Goal: Task Accomplishment & Management: Complete application form

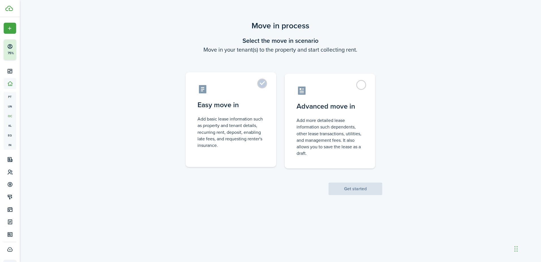
click at [261, 84] on label "Easy move in Add basic lease information such as property and tenant details, r…" at bounding box center [231, 119] width 91 height 95
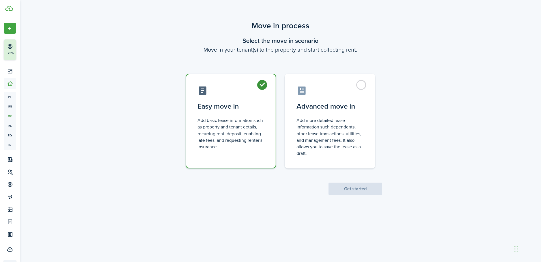
radio input "true"
click at [344, 185] on button "Get started" at bounding box center [356, 188] width 54 height 12
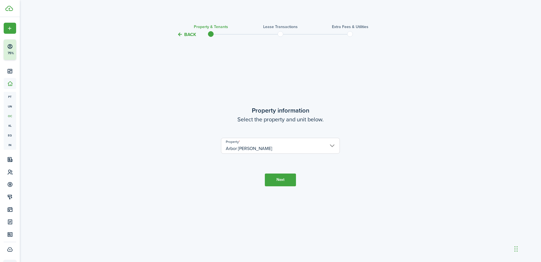
click at [272, 180] on button "Next" at bounding box center [280, 179] width 31 height 13
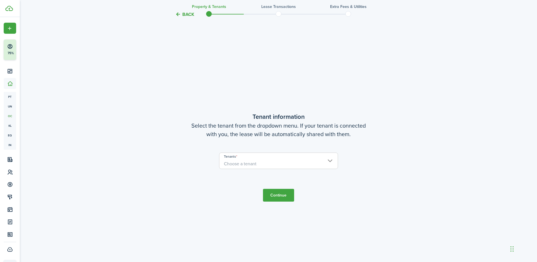
scroll to position [224, 0]
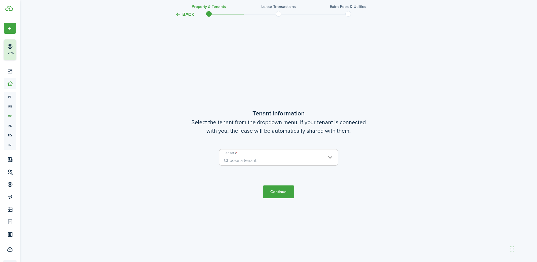
click at [291, 162] on span "Choose a tenant" at bounding box center [278, 160] width 118 height 10
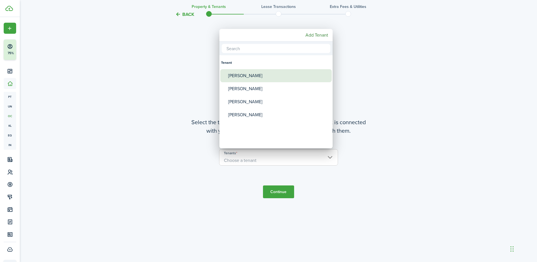
click at [256, 78] on div "[PERSON_NAME]" at bounding box center [278, 75] width 100 height 13
type input "[PERSON_NAME]"
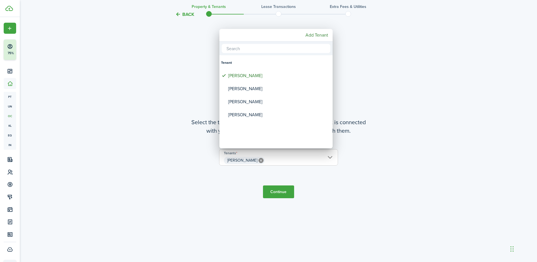
click at [283, 189] on div at bounding box center [269, 131] width 628 height 352
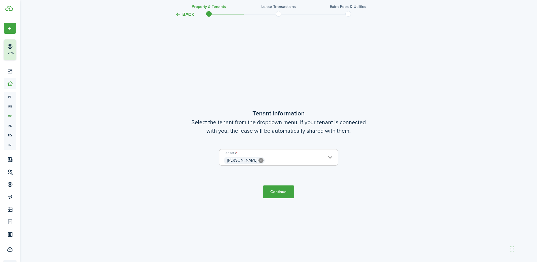
click at [275, 191] on button "Continue" at bounding box center [278, 191] width 31 height 13
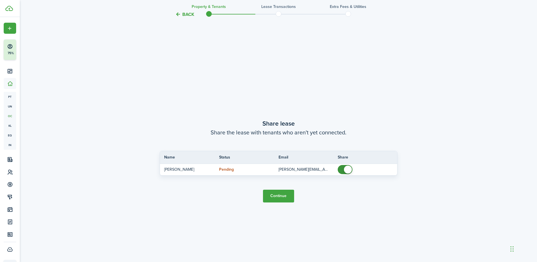
scroll to position [485, 0]
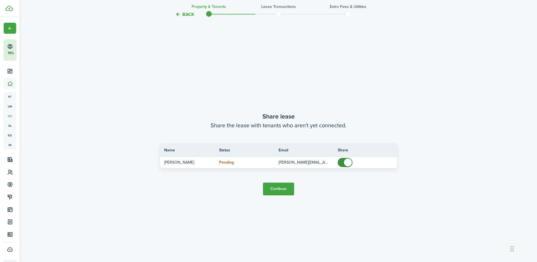
click at [278, 185] on button "Continue" at bounding box center [278, 188] width 31 height 13
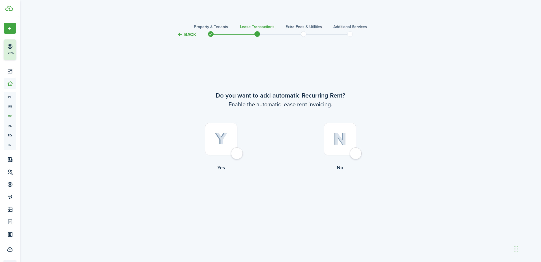
click at [357, 153] on div at bounding box center [340, 139] width 33 height 33
radio input "true"
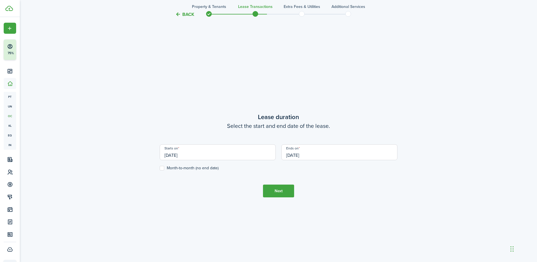
scroll to position [224, 0]
drag, startPoint x: 200, startPoint y: 152, endPoint x: 160, endPoint y: 152, distance: 40.2
click at [160, 152] on input "[DATE]" at bounding box center [218, 151] width 116 height 16
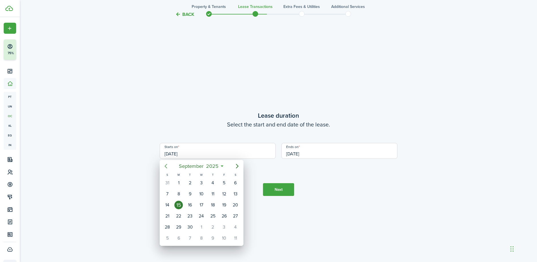
click at [166, 165] on icon "Previous page" at bounding box center [166, 166] width 3 height 5
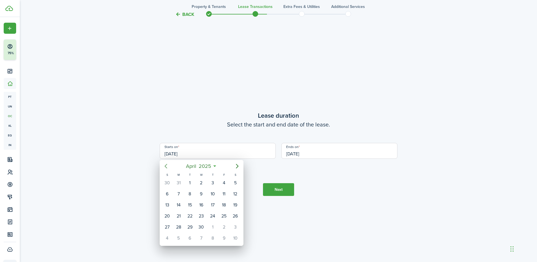
click at [166, 165] on icon "Previous page" at bounding box center [166, 166] width 3 height 5
click at [192, 182] on div "31" at bounding box center [190, 182] width 8 height 8
type input "[DATE]"
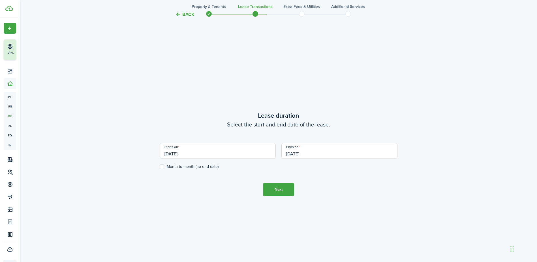
click at [326, 150] on input "[DATE]" at bounding box center [339, 151] width 116 height 16
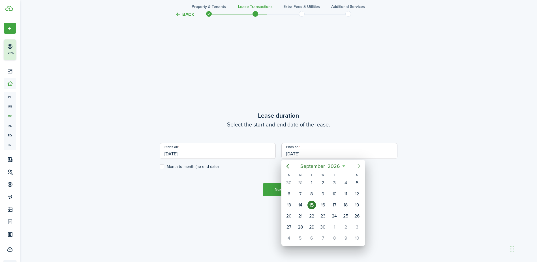
click at [359, 165] on icon "Next page" at bounding box center [359, 166] width 7 height 7
click at [287, 164] on icon "Previous page" at bounding box center [287, 166] width 7 height 7
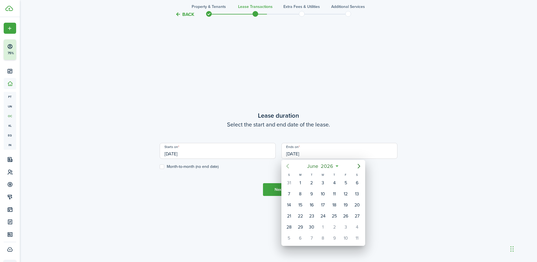
click at [287, 164] on icon "Previous page" at bounding box center [287, 166] width 7 height 7
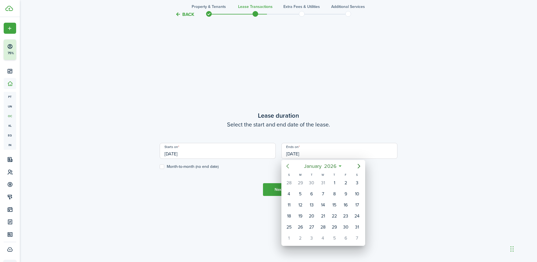
click at [287, 164] on icon "Previous page" at bounding box center [287, 166] width 7 height 7
click at [319, 228] on div "31" at bounding box center [323, 227] width 8 height 8
type input "[DATE]"
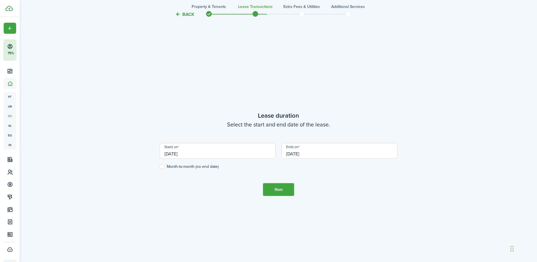
click at [279, 186] on button "Next" at bounding box center [278, 189] width 31 height 13
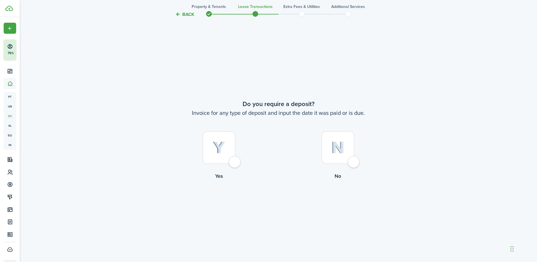
scroll to position [485, 0]
click at [235, 161] on div at bounding box center [219, 146] width 33 height 33
radio input "true"
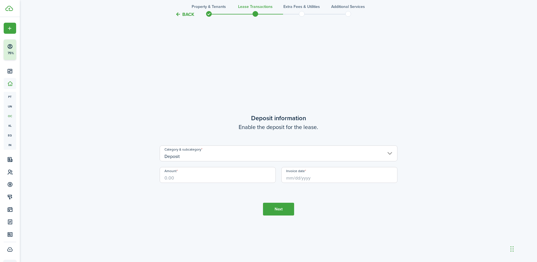
scroll to position [747, 0]
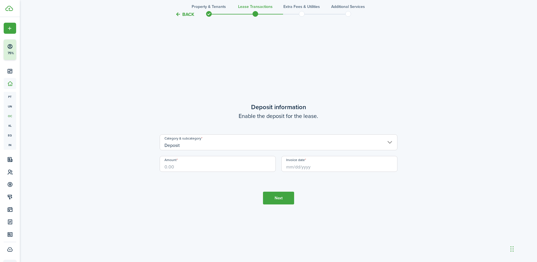
click at [389, 140] on input "Deposit" at bounding box center [279, 142] width 238 height 16
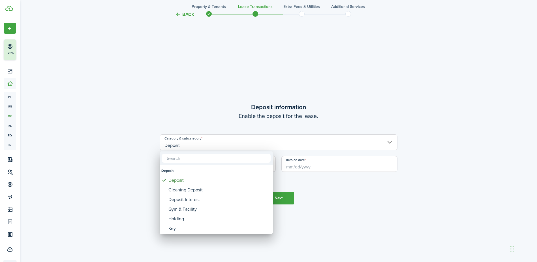
click at [201, 91] on div at bounding box center [269, 131] width 628 height 352
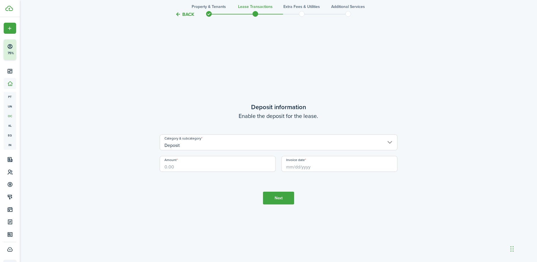
click at [254, 13] on span at bounding box center [255, 14] width 8 height 8
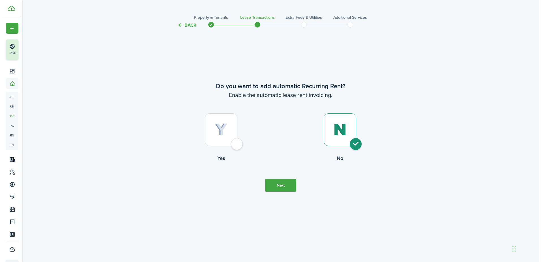
scroll to position [0, 0]
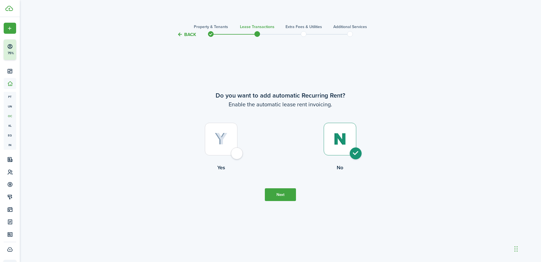
click at [308, 28] on h3 "Extra fees & Utilities" at bounding box center [304, 27] width 37 height 6
click at [299, 28] on h3 "Extra fees & Utilities" at bounding box center [304, 27] width 37 height 6
click at [303, 37] on span at bounding box center [304, 34] width 8 height 8
click at [284, 193] on button "Next" at bounding box center [280, 194] width 31 height 13
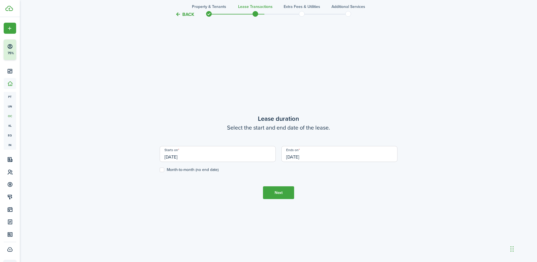
scroll to position [224, 0]
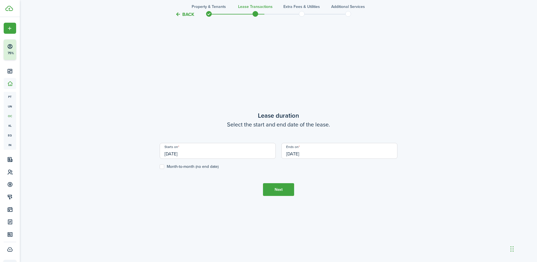
click at [277, 185] on button "Next" at bounding box center [278, 189] width 31 height 13
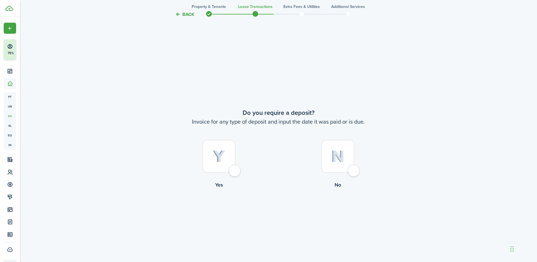
scroll to position [485, 0]
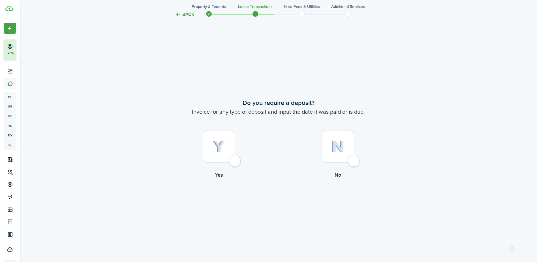
click at [353, 155] on div at bounding box center [338, 146] width 33 height 33
radio input "true"
click at [231, 159] on div at bounding box center [219, 146] width 33 height 33
radio input "true"
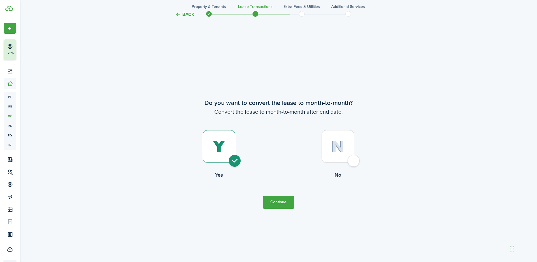
click at [271, 198] on button "Continue" at bounding box center [278, 202] width 31 height 13
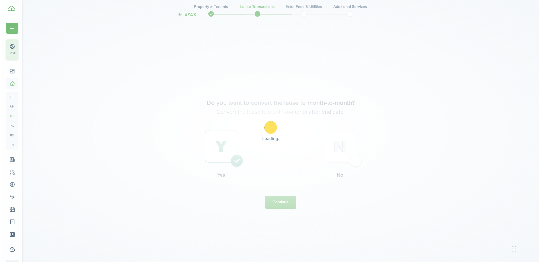
scroll to position [0, 0]
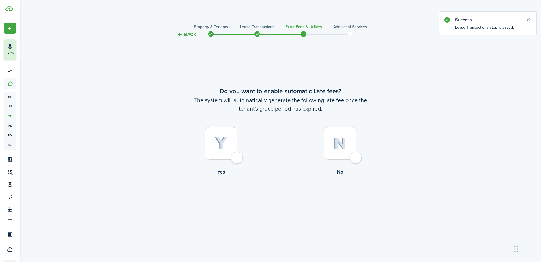
click at [231, 156] on div at bounding box center [221, 143] width 33 height 33
radio input "true"
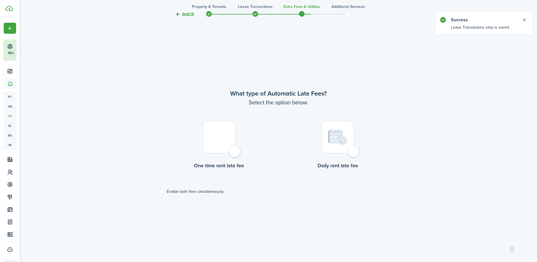
scroll to position [224, 0]
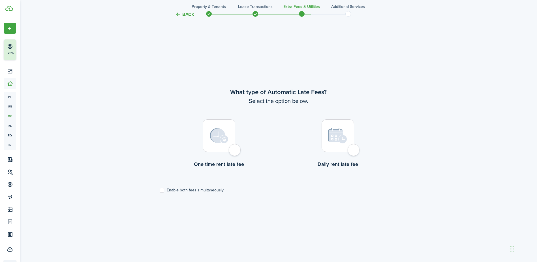
click at [235, 149] on div at bounding box center [219, 135] width 33 height 33
radio input "true"
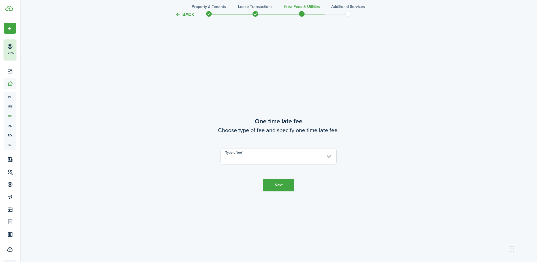
scroll to position [485, 0]
click at [252, 160] on input "Type of fee" at bounding box center [279, 156] width 116 height 16
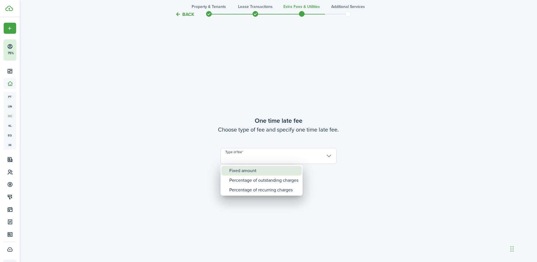
click at [240, 170] on div "Fixed amount" at bounding box center [263, 171] width 69 height 10
type input "Fixed amount"
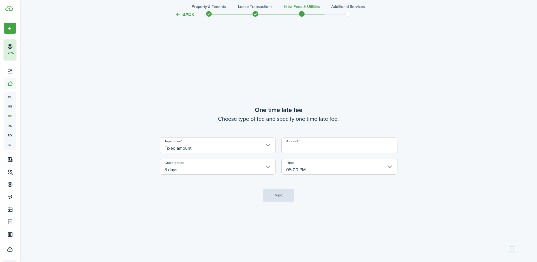
click at [269, 167] on input "5 days" at bounding box center [218, 167] width 116 height 16
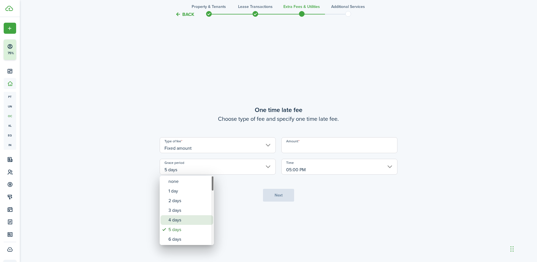
click at [168, 224] on div "4 days" at bounding box center [188, 220] width 41 height 10
type input "4 days"
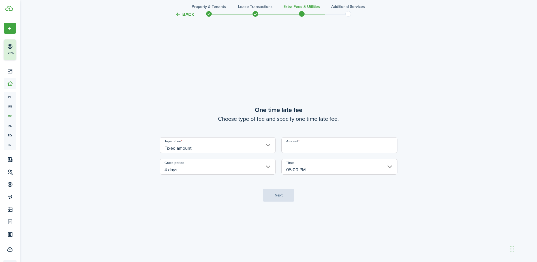
click at [266, 144] on input "Fixed amount" at bounding box center [218, 145] width 116 height 16
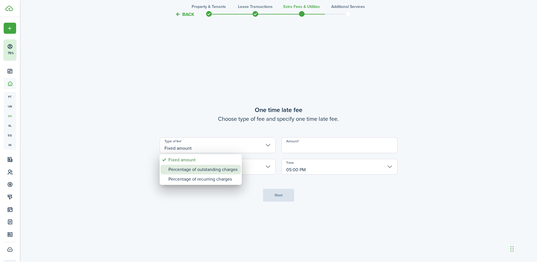
click at [221, 167] on div "Percentage of outstanding charges" at bounding box center [202, 170] width 69 height 10
type input "Percentage of outstanding charges"
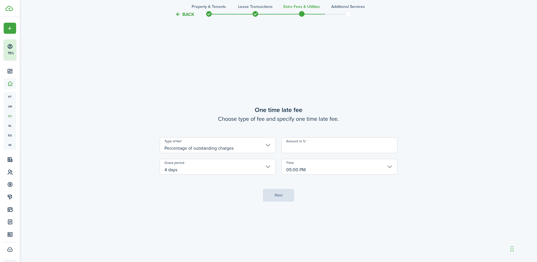
click at [294, 145] on input "Amount in %" at bounding box center [339, 145] width 116 height 16
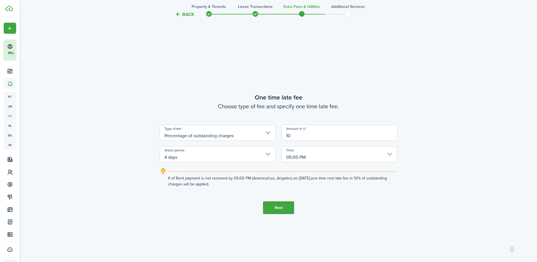
type input "10"
click at [270, 132] on input "Percentage of outstanding charges" at bounding box center [218, 133] width 116 height 16
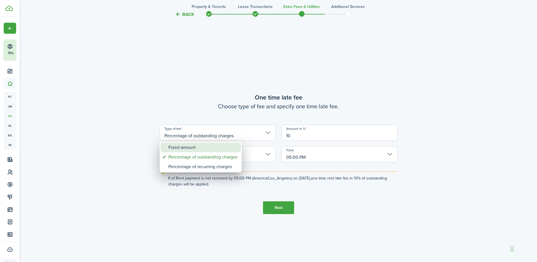
click at [207, 143] on div "Fixed amount" at bounding box center [202, 147] width 69 height 10
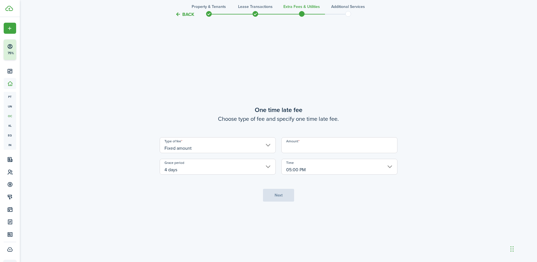
click at [293, 142] on input "Amount" at bounding box center [339, 145] width 116 height 16
click at [270, 142] on input "Fixed amount" at bounding box center [218, 145] width 116 height 16
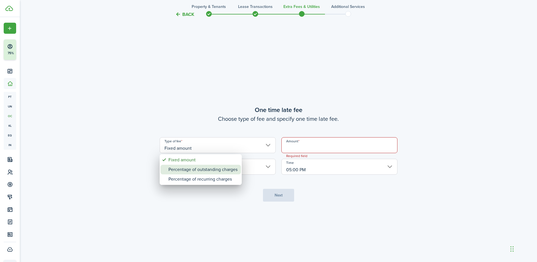
click at [214, 170] on div "Percentage of outstanding charges" at bounding box center [202, 170] width 69 height 10
type input "Percentage of outstanding charges"
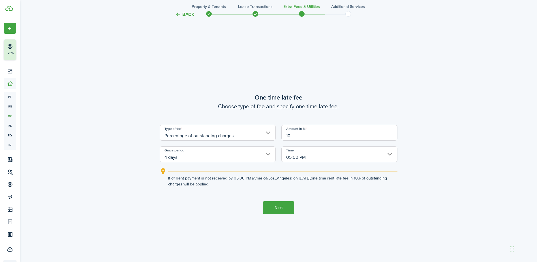
click at [279, 205] on button "Next" at bounding box center [278, 207] width 31 height 13
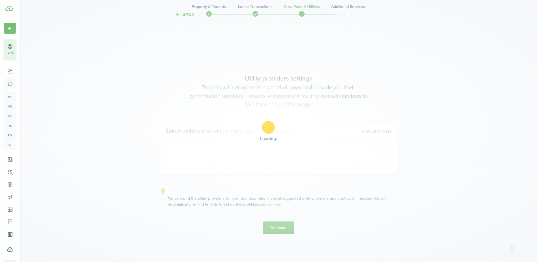
scroll to position [747, 0]
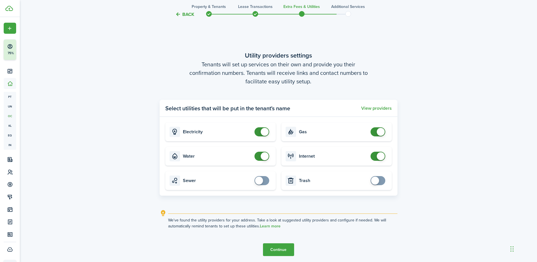
checkbox input "true"
click at [259, 181] on span at bounding box center [259, 180] width 8 height 8
checkbox input "true"
click at [374, 182] on span at bounding box center [375, 180] width 8 height 8
click at [275, 245] on button "Continue" at bounding box center [278, 249] width 31 height 13
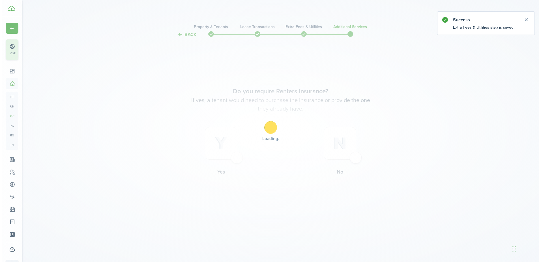
scroll to position [0, 0]
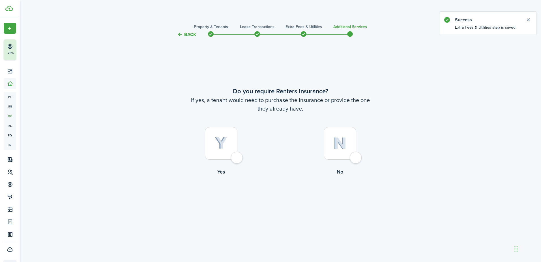
click at [238, 159] on div at bounding box center [221, 143] width 33 height 33
radio input "true"
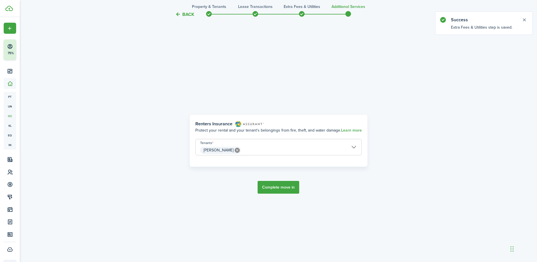
scroll to position [224, 0]
click at [354, 144] on input "[PERSON_NAME]" at bounding box center [279, 141] width 166 height 7
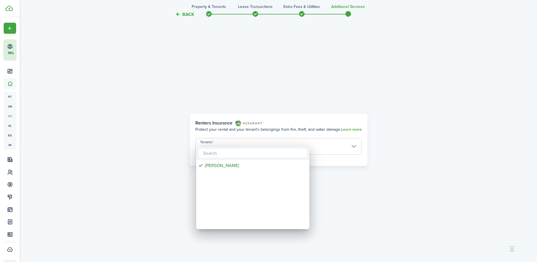
click at [354, 144] on div at bounding box center [269, 131] width 628 height 352
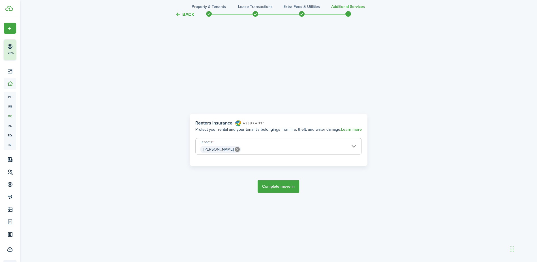
click at [281, 185] on button "Complete move in" at bounding box center [279, 186] width 42 height 13
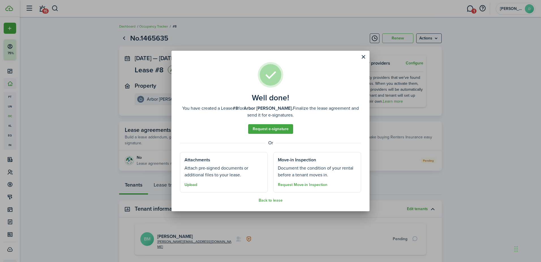
click at [190, 184] on button "Upload" at bounding box center [191, 184] width 13 height 5
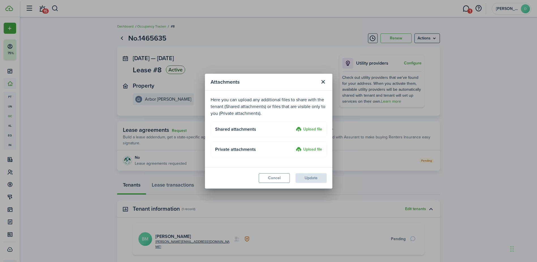
click at [310, 148] on label "Upload file" at bounding box center [309, 149] width 26 height 7
click at [294, 146] on input "Upload file" at bounding box center [294, 146] width 0 height 0
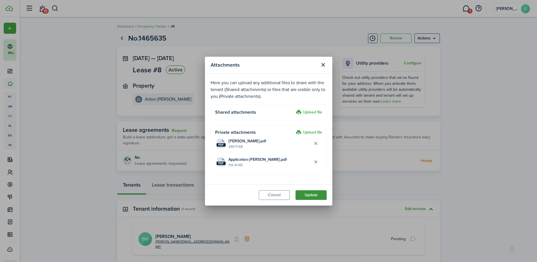
click at [314, 197] on button "Update" at bounding box center [311, 195] width 31 height 10
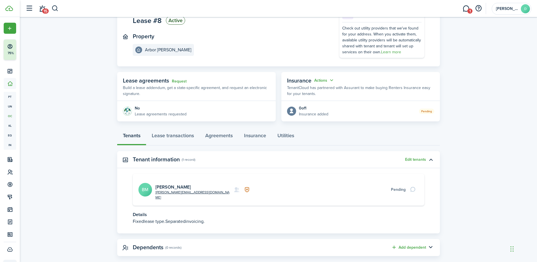
scroll to position [52, 0]
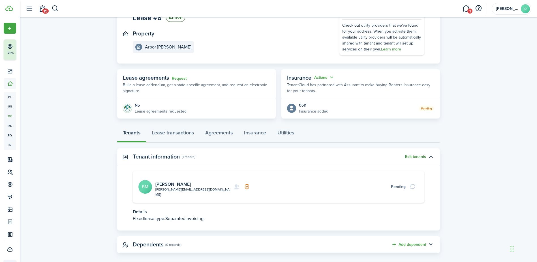
click at [414, 156] on button "Edit tenants" at bounding box center [415, 156] width 21 height 5
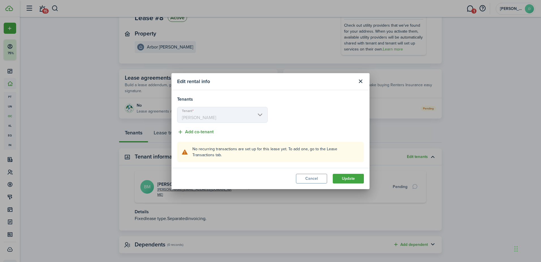
click at [189, 133] on button "Add co-tenant" at bounding box center [195, 131] width 37 height 7
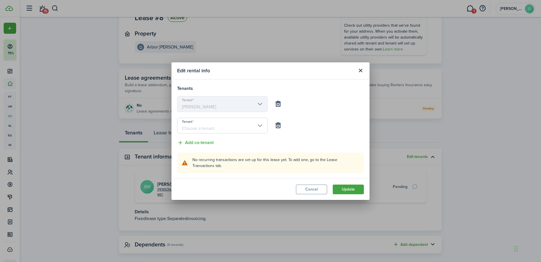
click at [260, 125] on input "Tenant" at bounding box center [222, 126] width 91 height 16
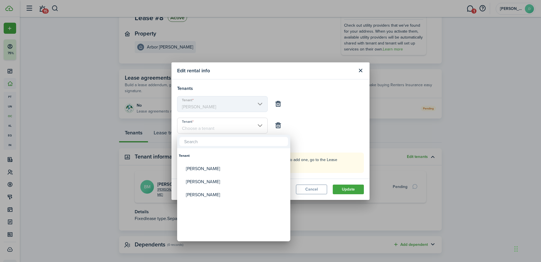
click at [299, 121] on div at bounding box center [271, 131] width 632 height 352
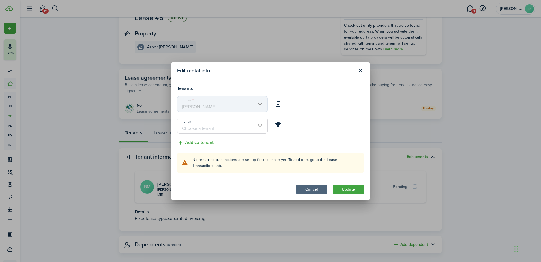
click at [305, 190] on button "Cancel" at bounding box center [311, 189] width 31 height 10
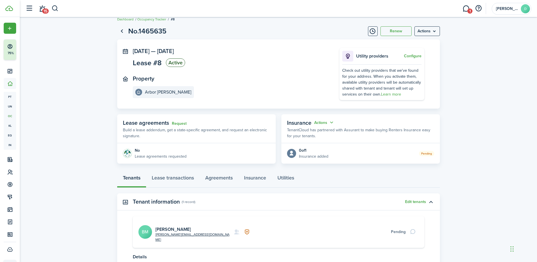
scroll to position [0, 0]
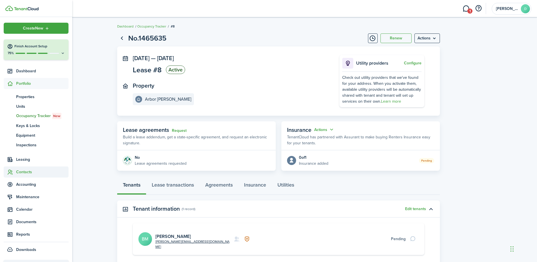
click at [27, 171] on span "Contacts" at bounding box center [42, 172] width 52 height 6
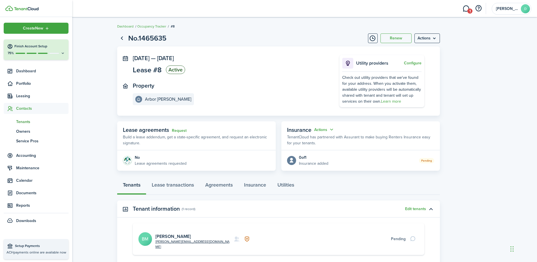
click at [26, 121] on span "Tenants" at bounding box center [42, 122] width 52 height 6
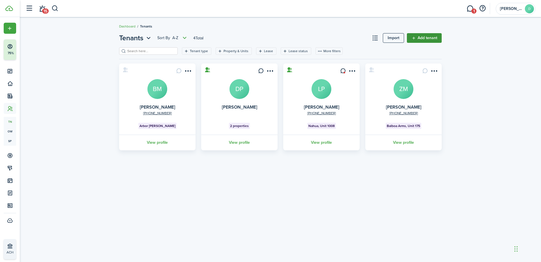
click at [420, 39] on link "Add tenant" at bounding box center [424, 38] width 35 height 10
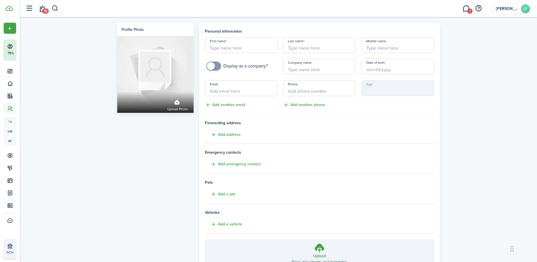
click at [241, 48] on input "First name" at bounding box center [241, 45] width 73 height 16
click at [258, 48] on input "First name" at bounding box center [241, 45] width 73 height 16
type input "[PERSON_NAME]"
click at [286, 51] on input "Last name" at bounding box center [319, 45] width 73 height 16
click at [366, 71] on input "Date of birth" at bounding box center [398, 67] width 73 height 16
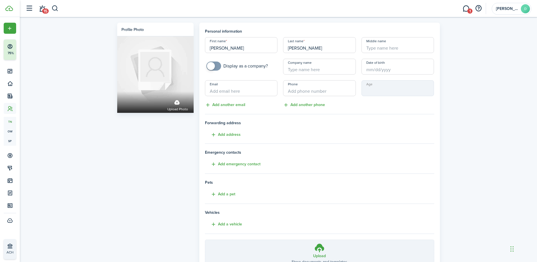
type input "[PERSON_NAME]"
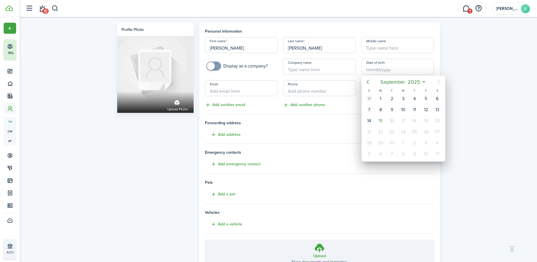
click at [369, 82] on icon "Previous page" at bounding box center [367, 81] width 7 height 7
click at [373, 67] on div at bounding box center [269, 131] width 628 height 352
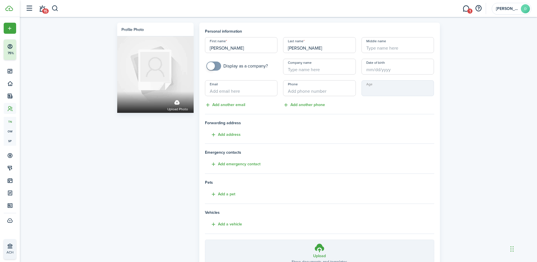
drag, startPoint x: 402, startPoint y: 65, endPoint x: 349, endPoint y: 67, distance: 53.0
click at [346, 68] on div "First name [PERSON_NAME] Last name [PERSON_NAME] Middle name Display as a compa…" at bounding box center [319, 72] width 235 height 71
click at [375, 70] on input "Date of birth" at bounding box center [398, 67] width 73 height 16
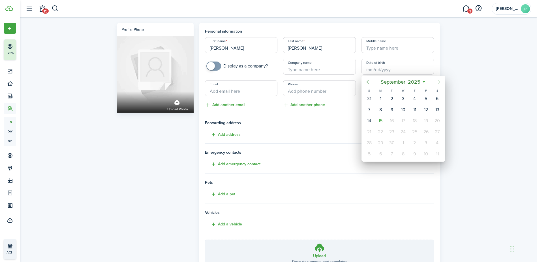
click at [368, 82] on icon "Previous page" at bounding box center [367, 82] width 3 height 5
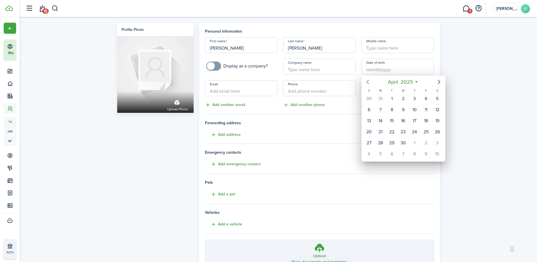
click at [368, 82] on icon "Previous page" at bounding box center [367, 82] width 3 height 5
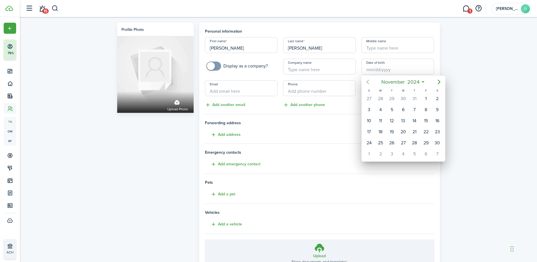
click at [368, 82] on icon "Previous page" at bounding box center [367, 82] width 3 height 5
click at [422, 81] on icon at bounding box center [421, 82] width 6 height 6
click at [364, 82] on icon "Previous page" at bounding box center [367, 81] width 7 height 7
click at [365, 81] on icon "Previous page" at bounding box center [367, 81] width 7 height 7
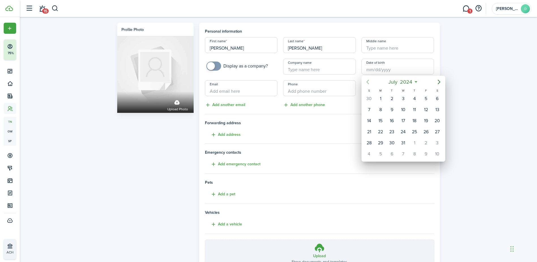
click at [365, 81] on icon "Previous page" at bounding box center [367, 81] width 7 height 7
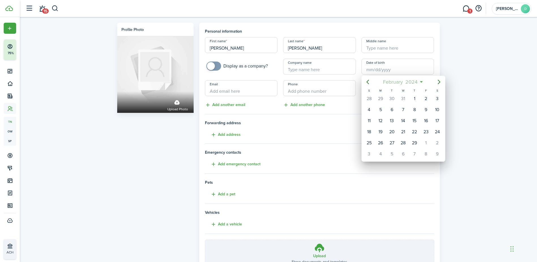
click at [421, 82] on mbsc-button "[DATE]" at bounding box center [401, 82] width 42 height 10
click at [410, 80] on mbsc-button "2024" at bounding box center [400, 82] width 19 height 10
click at [417, 81] on mbsc-button "[DATE] - [DATE]" at bounding box center [400, 82] width 40 height 10
click at [417, 81] on div "2024" at bounding box center [404, 82] width 60 height 10
click at [420, 82] on mbsc-button "[DATE]" at bounding box center [401, 82] width 42 height 10
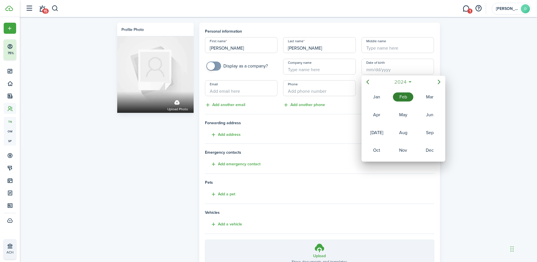
click at [409, 82] on mbsc-button "2024" at bounding box center [400, 82] width 19 height 10
click at [436, 84] on icon "Next page" at bounding box center [439, 81] width 7 height 7
click at [418, 80] on icon at bounding box center [421, 82] width 6 height 6
click at [371, 78] on icon "Previous page" at bounding box center [367, 81] width 7 height 7
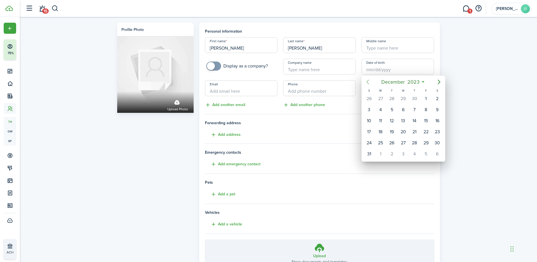
click at [371, 78] on icon "Previous page" at bounding box center [367, 81] width 7 height 7
click at [440, 80] on icon "Next page" at bounding box center [439, 81] width 7 height 7
click at [366, 82] on icon "Previous page" at bounding box center [367, 81] width 7 height 7
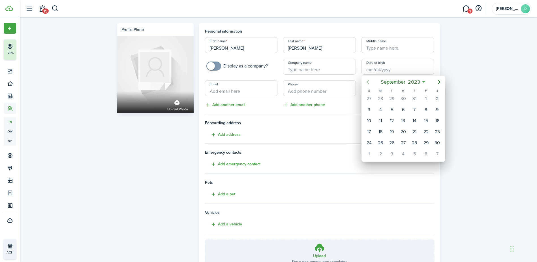
click at [366, 82] on icon "Previous page" at bounding box center [367, 81] width 7 height 7
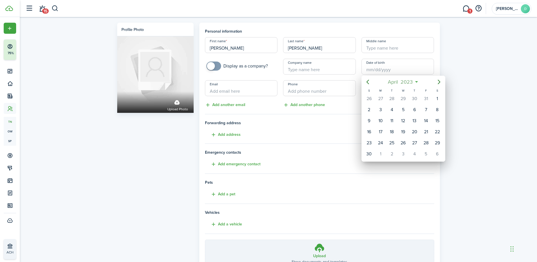
click at [410, 80] on span "2023" at bounding box center [407, 82] width 15 height 10
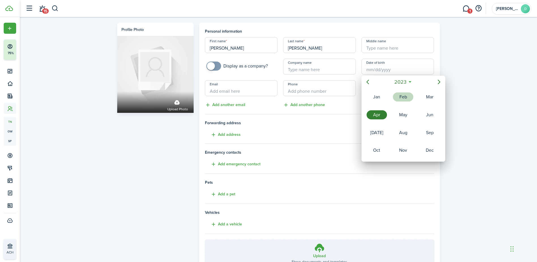
click at [398, 95] on div "Feb" at bounding box center [403, 96] width 20 height 9
click at [419, 81] on span "2023" at bounding box center [411, 82] width 15 height 10
click at [369, 82] on icon "Previous page" at bounding box center [367, 81] width 7 height 7
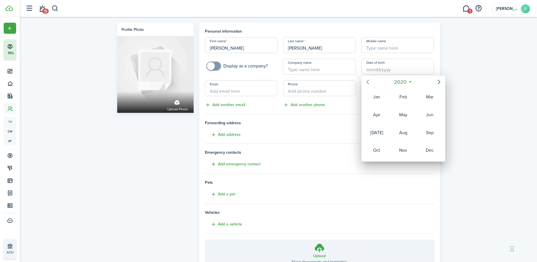
click at [369, 82] on icon "Previous page" at bounding box center [367, 81] width 7 height 7
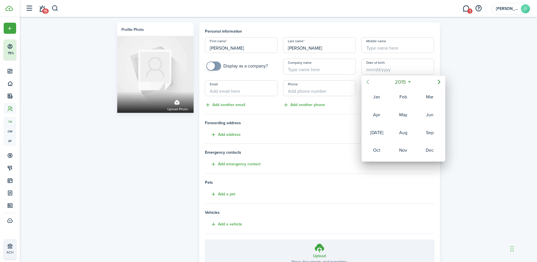
click at [369, 82] on icon "Previous page" at bounding box center [367, 81] width 7 height 7
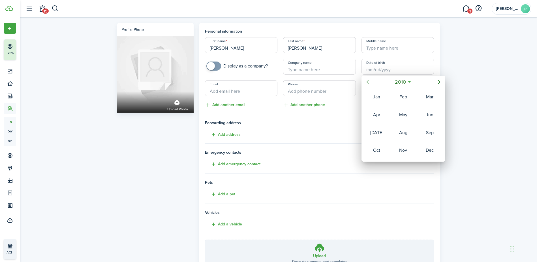
click at [369, 82] on icon "Previous page" at bounding box center [367, 81] width 7 height 7
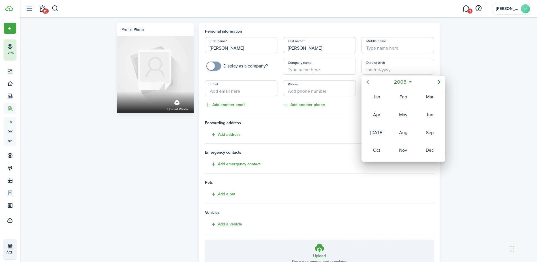
click at [369, 82] on icon "Previous page" at bounding box center [367, 81] width 7 height 7
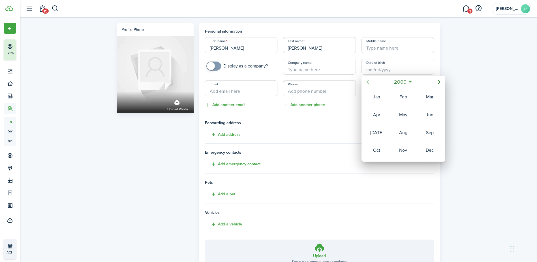
click at [369, 82] on icon "Previous page" at bounding box center [367, 81] width 7 height 7
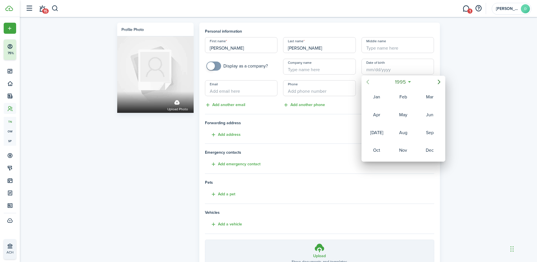
click at [369, 82] on icon "Previous page" at bounding box center [367, 81] width 7 height 7
click at [407, 100] on div "Feb" at bounding box center [403, 96] width 20 height 9
click at [382, 120] on div "10" at bounding box center [380, 120] width 8 height 8
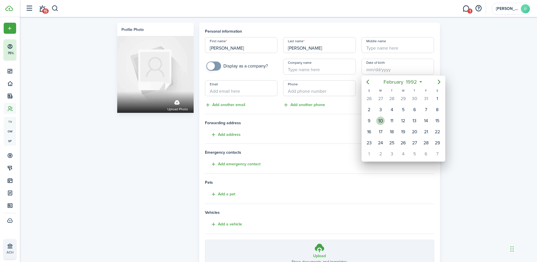
type input "[DATE]"
type input "33"
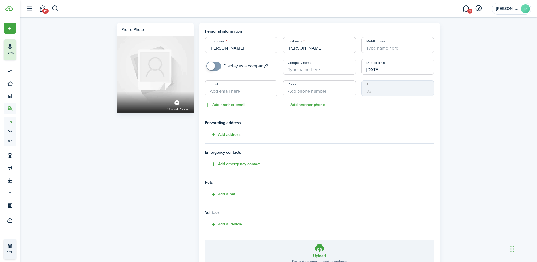
click at [244, 93] on input "Email" at bounding box center [241, 88] width 73 height 16
type input "[PERSON_NAME][EMAIL_ADDRESS][PERSON_NAME][DOMAIN_NAME]"
click at [287, 92] on input "+1" at bounding box center [319, 88] width 73 height 16
type input "[PHONE_NUMBER]"
click at [274, 120] on span "Forwarding address" at bounding box center [319, 123] width 229 height 6
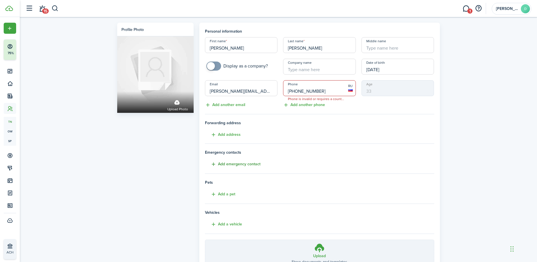
click at [233, 163] on button "Add emergency contact" at bounding box center [233, 164] width 56 height 7
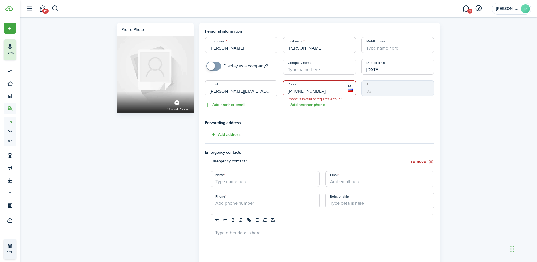
click at [231, 178] on input "Name" at bounding box center [265, 179] width 109 height 16
type input "Vanessas"
click at [292, 91] on input "[PHONE_NUMBER]" at bounding box center [319, 88] width 73 height 16
click at [296, 89] on input "[PHONE_NUMBER]" at bounding box center [319, 88] width 73 height 16
click at [337, 119] on tenant-form "Personal information First name [PERSON_NAME] Last name [PERSON_NAME] Middle na…" at bounding box center [319, 205] width 229 height 355
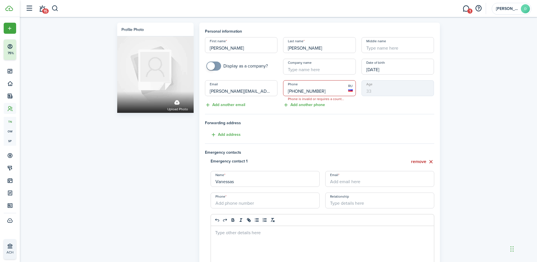
click at [295, 88] on input "[PHONE_NUMBER]" at bounding box center [319, 88] width 73 height 16
type input "+7"
drag, startPoint x: 301, startPoint y: 92, endPoint x: 287, endPoint y: 92, distance: 13.6
click at [287, 92] on input "+7 60" at bounding box center [319, 88] width 73 height 16
type input "[PHONE_NUMBER]"
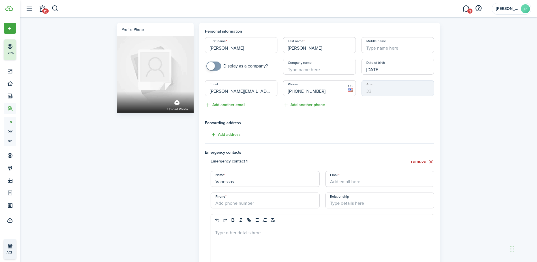
click at [289, 140] on tenant-form "Personal information First name [PERSON_NAME] Last name [PERSON_NAME] Middle na…" at bounding box center [319, 205] width 229 height 355
click at [231, 204] on input "+1" at bounding box center [265, 200] width 109 height 16
click at [233, 199] on input "+1" at bounding box center [265, 200] width 109 height 16
type input "[PHONE_NUMBER]"
click at [358, 206] on input "Relationship" at bounding box center [379, 200] width 109 height 16
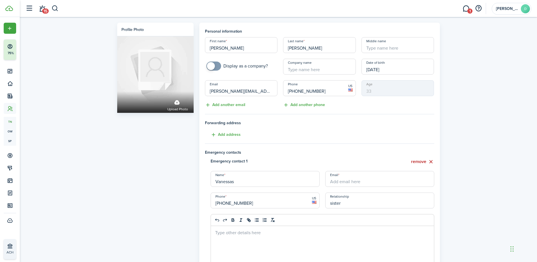
type input "sister"
click at [360, 159] on div "remove" at bounding box center [380, 161] width 115 height 7
click at [355, 181] on input "Email" at bounding box center [379, 179] width 109 height 16
type input "[PERSON_NAME][EMAIL_ADDRESS][PERSON_NAME][DOMAIN_NAME]"
click at [363, 144] on tenant-form "Personal information First name [PERSON_NAME] Last name [PERSON_NAME] Middle na…" at bounding box center [319, 205] width 229 height 355
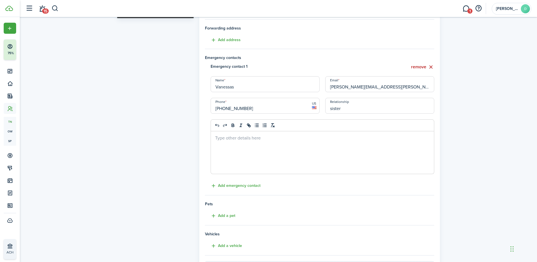
scroll to position [165, 0]
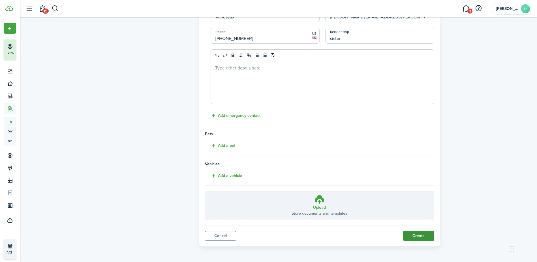
click at [414, 234] on button "Create" at bounding box center [418, 236] width 31 height 10
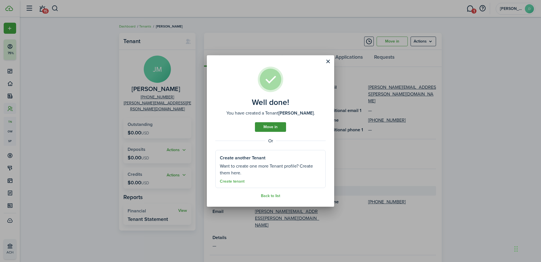
click at [267, 127] on link "Move in" at bounding box center [270, 127] width 31 height 10
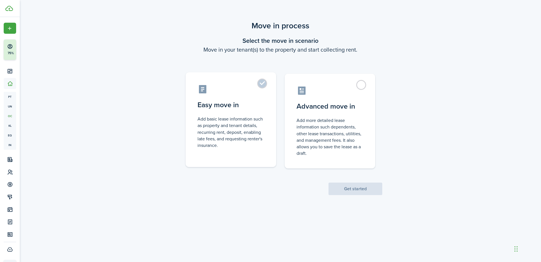
click at [264, 83] on label "Easy move in Add basic lease information such as property and tenant details, r…" at bounding box center [231, 119] width 91 height 95
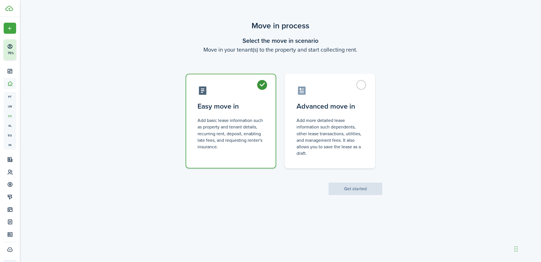
radio input "true"
click at [358, 188] on button "Get started" at bounding box center [356, 188] width 54 height 12
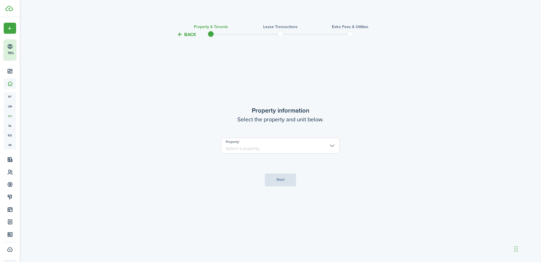
click at [325, 145] on input "Property" at bounding box center [280, 146] width 119 height 16
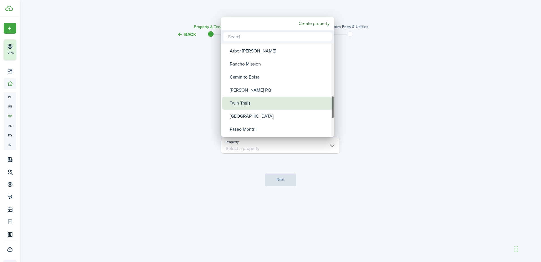
drag, startPoint x: 333, startPoint y: 56, endPoint x: 327, endPoint y: 108, distance: 52.5
click at [327, 108] on mbsc-scrollview-base "[PERSON_NAME] [PERSON_NAME] Nahua Country Trails 424 [PERSON_NAME] 250 Ohua Hon…" at bounding box center [277, 90] width 113 height 92
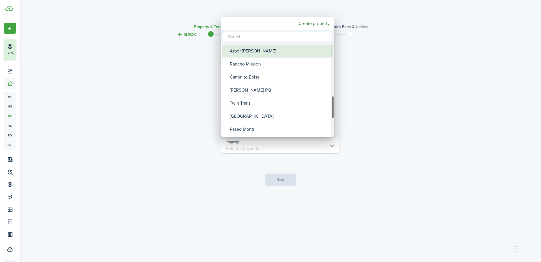
click at [256, 54] on div "Arbor [PERSON_NAME]" at bounding box center [280, 50] width 100 height 13
type input "Arbor [PERSON_NAME]"
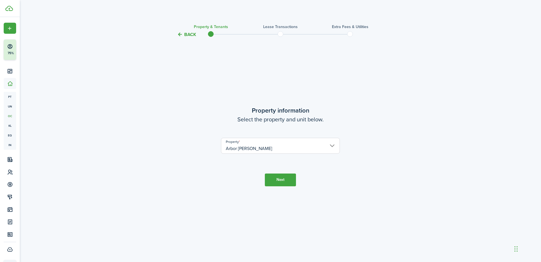
click at [285, 178] on button "Next" at bounding box center [280, 179] width 31 height 13
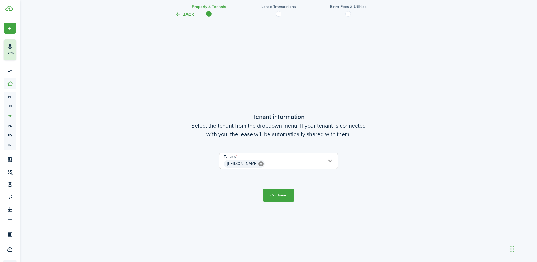
scroll to position [224, 0]
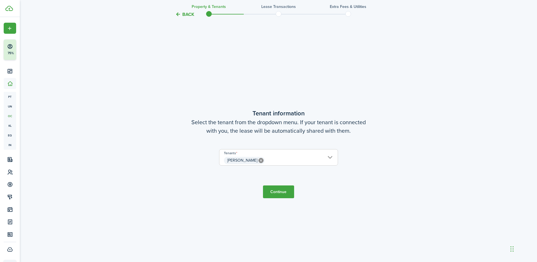
click at [281, 193] on button "Continue" at bounding box center [278, 191] width 31 height 13
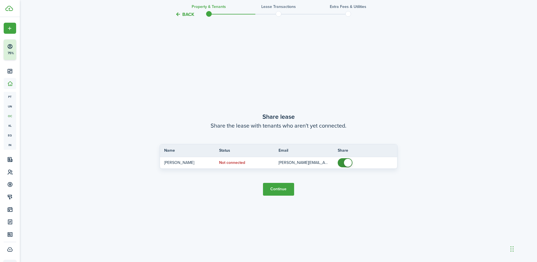
scroll to position [485, 0]
click at [277, 184] on button "Continue" at bounding box center [278, 188] width 31 height 13
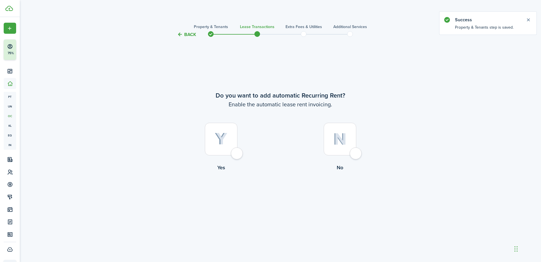
click at [356, 153] on div at bounding box center [340, 139] width 33 height 33
radio input "true"
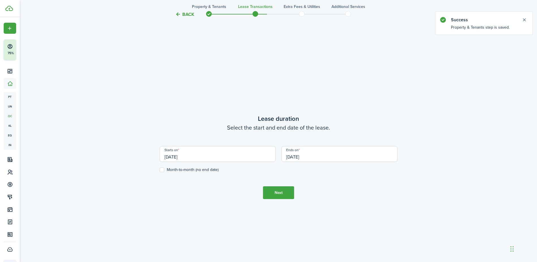
scroll to position [224, 0]
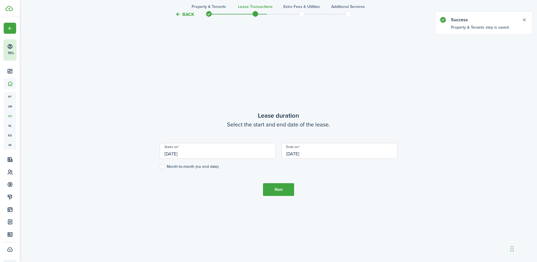
drag, startPoint x: 201, startPoint y: 153, endPoint x: 127, endPoint y: 158, distance: 74.1
click at [127, 158] on div "Back Property & Tenants Lease Transactions Extra fees & Utilities Additional Se…" at bounding box center [278, 40] width 328 height 488
drag, startPoint x: 186, startPoint y: 154, endPoint x: 149, endPoint y: 157, distance: 36.7
click at [149, 157] on div "Back Property & Tenants Lease Transactions Extra fees & Utilities Additional Se…" at bounding box center [278, 40] width 328 height 488
drag, startPoint x: 201, startPoint y: 159, endPoint x: 188, endPoint y: 156, distance: 13.4
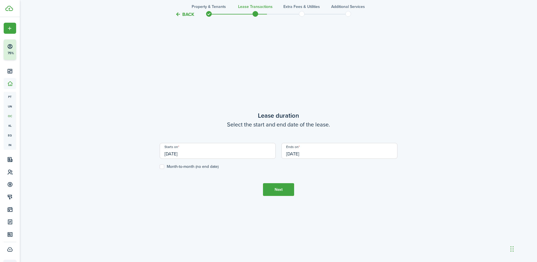
click at [189, 159] on div "Starts on [DATE]" at bounding box center [218, 154] width 122 height 22
drag, startPoint x: 189, startPoint y: 155, endPoint x: 166, endPoint y: 154, distance: 23.0
click at [166, 154] on input "[DATE]" at bounding box center [218, 151] width 116 height 16
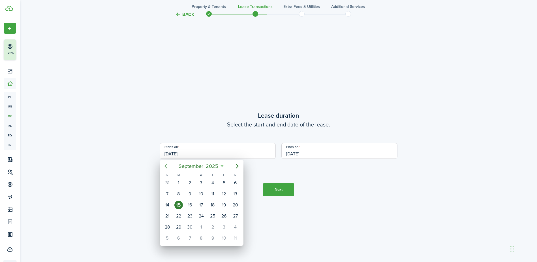
click at [164, 167] on icon "Previous page" at bounding box center [166, 166] width 7 height 7
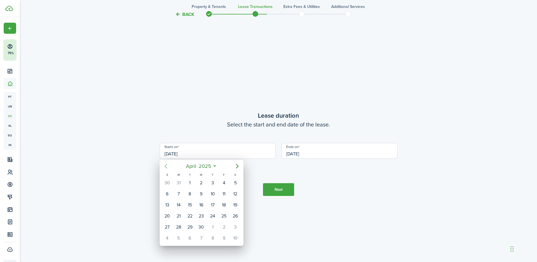
click at [164, 167] on icon "Previous page" at bounding box center [166, 166] width 7 height 7
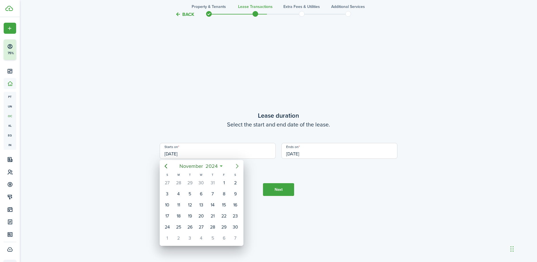
click at [237, 165] on icon "Next page" at bounding box center [237, 166] width 3 height 5
click at [167, 165] on icon "Previous page" at bounding box center [166, 166] width 7 height 7
click at [199, 226] on div "1" at bounding box center [201, 227] width 8 height 8
type input "[DATE]"
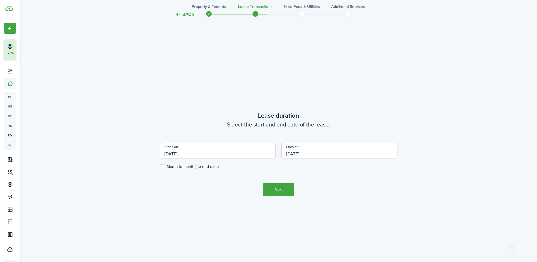
scroll to position [0, 0]
click at [325, 154] on input "[DATE]" at bounding box center [339, 151] width 116 height 16
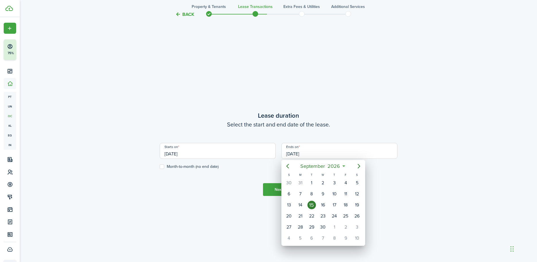
click at [325, 154] on div at bounding box center [269, 131] width 628 height 352
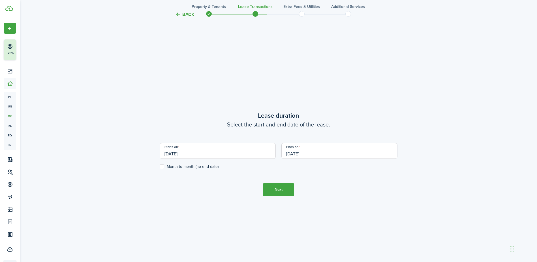
click at [326, 154] on input "[DATE]" at bounding box center [339, 151] width 116 height 16
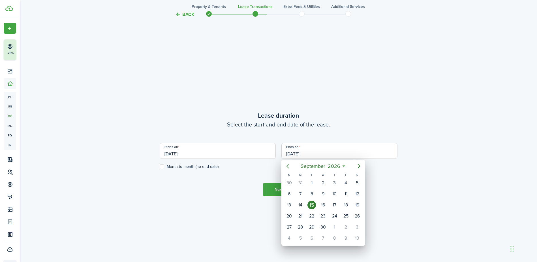
click at [288, 163] on icon "Previous page" at bounding box center [287, 166] width 7 height 7
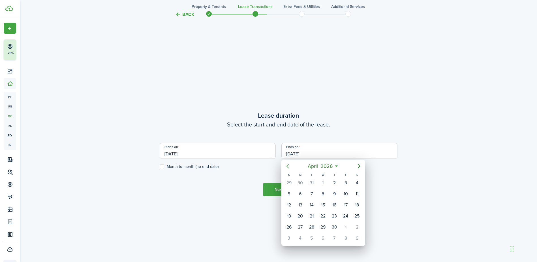
click at [288, 163] on icon "Previous page" at bounding box center [287, 166] width 7 height 7
click at [323, 227] on div "31" at bounding box center [323, 227] width 8 height 8
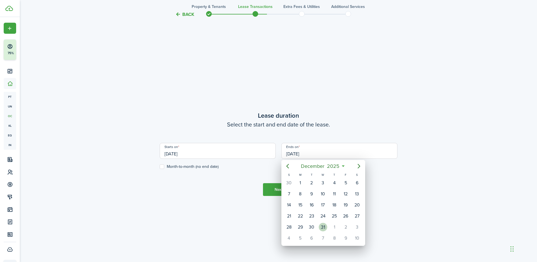
type input "[DATE]"
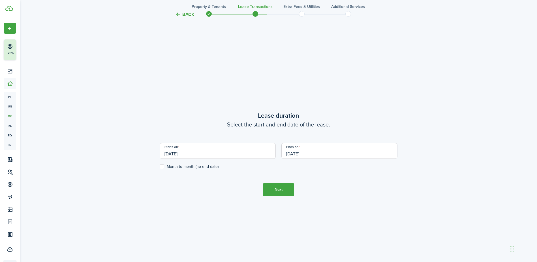
click at [272, 187] on button "Next" at bounding box center [278, 189] width 31 height 13
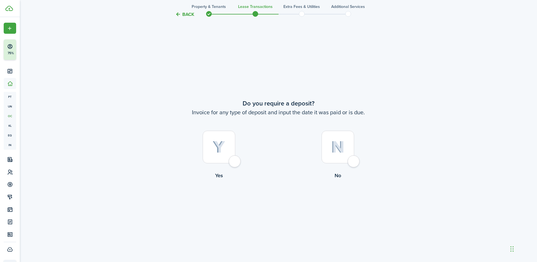
scroll to position [485, 0]
click at [354, 159] on div at bounding box center [338, 146] width 33 height 33
radio input "true"
click at [232, 163] on div at bounding box center [219, 146] width 33 height 33
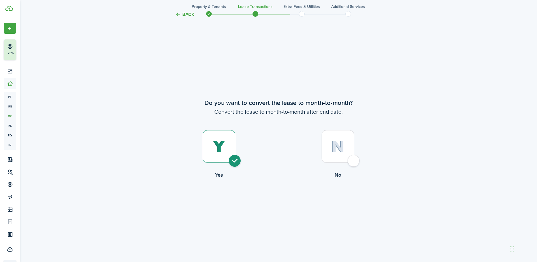
radio input "true"
click at [281, 199] on button "Continue" at bounding box center [278, 202] width 31 height 13
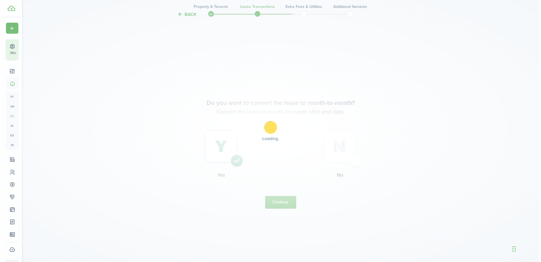
scroll to position [0, 0]
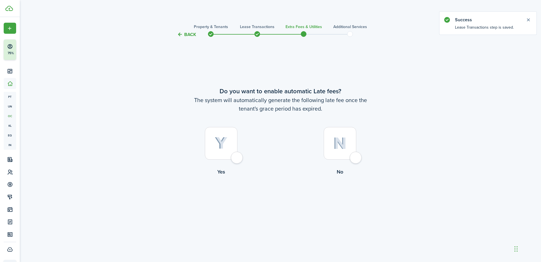
click at [234, 158] on div at bounding box center [221, 143] width 33 height 33
radio input "true"
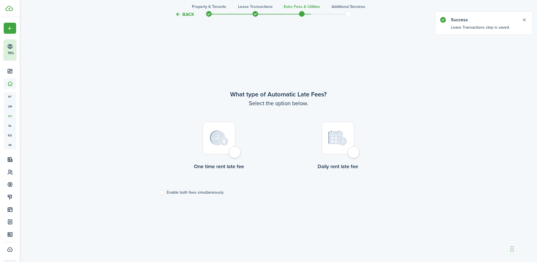
scroll to position [224, 0]
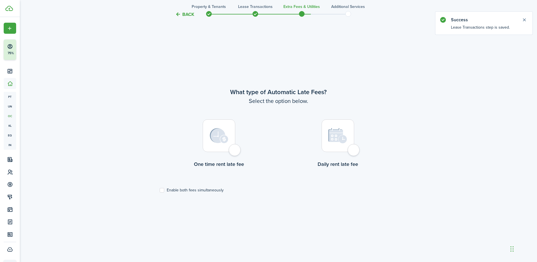
click at [234, 149] on div at bounding box center [219, 135] width 33 height 33
radio input "true"
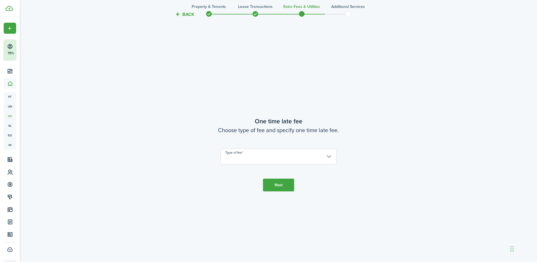
scroll to position [485, 0]
click at [247, 157] on input "Type of fee" at bounding box center [279, 156] width 116 height 16
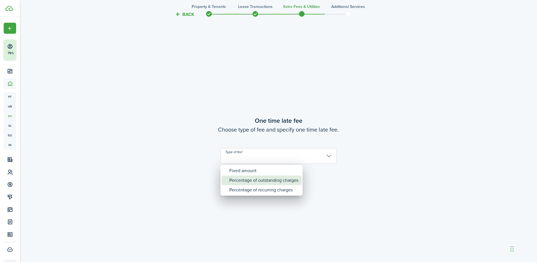
click at [250, 180] on div "Percentage of outstanding charges" at bounding box center [263, 180] width 69 height 10
type input "Percentage of outstanding charges"
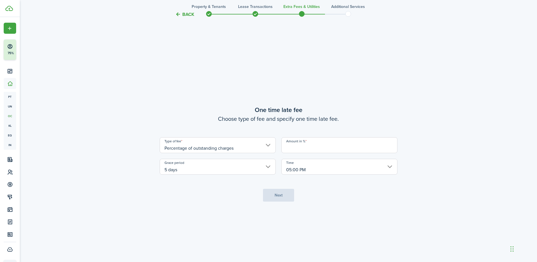
click at [292, 144] on input "Amount in %" at bounding box center [339, 145] width 116 height 16
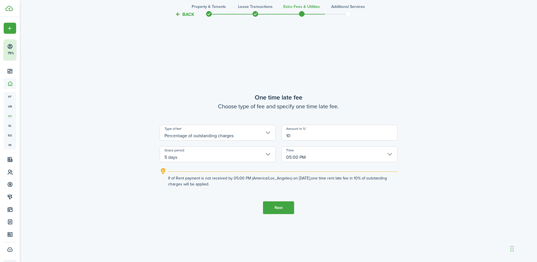
type input "10"
click at [220, 226] on tc-wizard-step "One time late fee Choose type of fee and specify one time late fee. Type of fee…" at bounding box center [279, 153] width 238 height 262
click at [278, 202] on button "Next" at bounding box center [278, 207] width 31 height 13
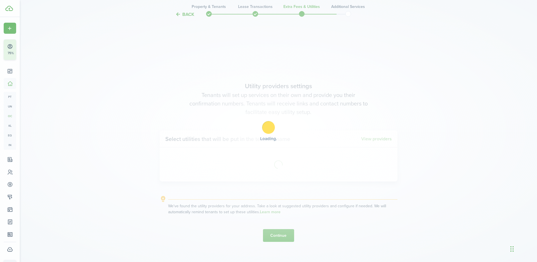
scroll to position [747, 0]
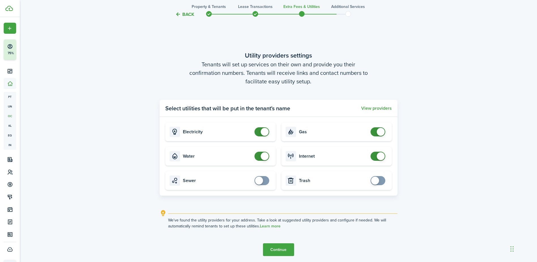
checkbox input "true"
click at [261, 178] on span at bounding box center [259, 180] width 8 height 8
checkbox input "true"
click at [374, 179] on span at bounding box center [375, 180] width 8 height 8
click at [276, 244] on button "Continue" at bounding box center [278, 249] width 31 height 13
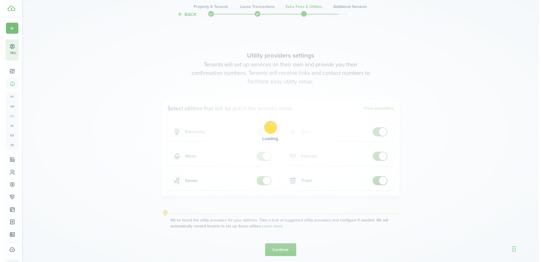
scroll to position [0, 0]
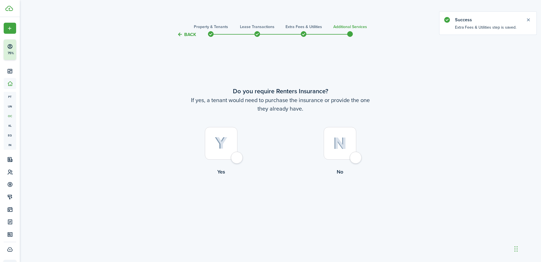
click at [237, 159] on div at bounding box center [221, 143] width 33 height 33
radio input "true"
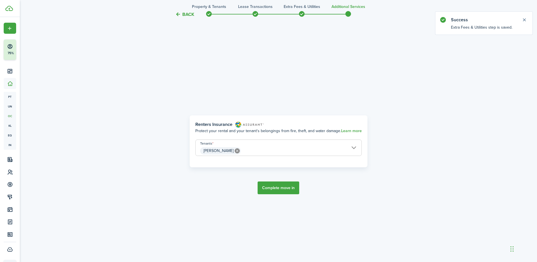
scroll to position [224, 0]
click at [274, 184] on button "Complete move in" at bounding box center [279, 186] width 42 height 13
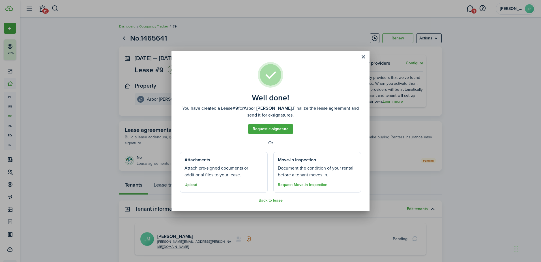
click at [191, 184] on button "Upload" at bounding box center [191, 184] width 13 height 5
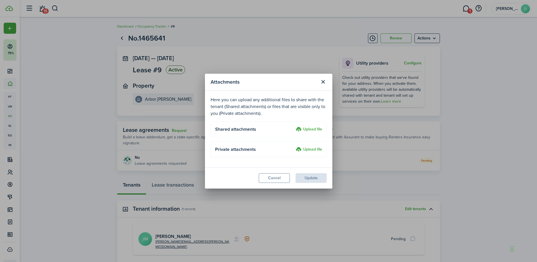
click at [306, 148] on label "Upload file" at bounding box center [309, 149] width 26 height 7
click at [294, 146] on input "Upload file" at bounding box center [294, 146] width 0 height 0
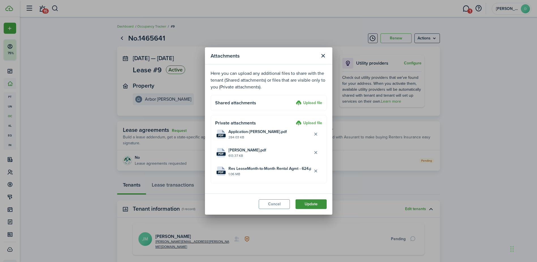
click at [306, 204] on button "Update" at bounding box center [311, 204] width 31 height 10
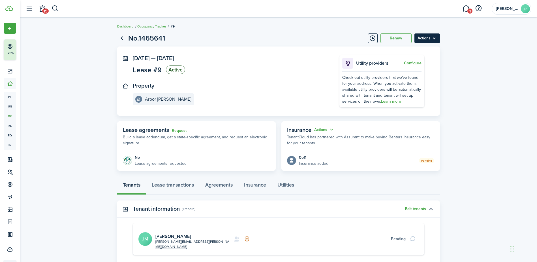
click at [433, 34] on menu-btn "Actions" at bounding box center [427, 38] width 25 height 10
click at [477, 38] on lease-view "No.1465641 Renew Actions [DATE] — [DATE] Lease #9 Active Property Arbor [PERSON…" at bounding box center [278, 169] width 517 height 278
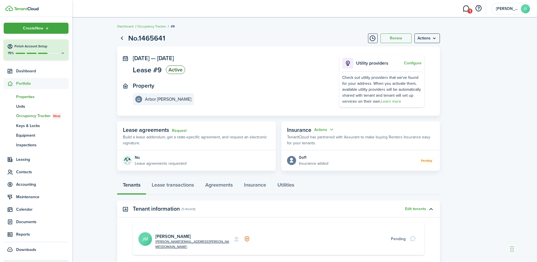
click at [26, 95] on span "Properties" at bounding box center [42, 97] width 52 height 6
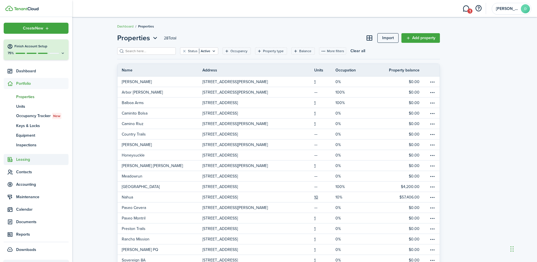
click at [28, 157] on span "Leasing" at bounding box center [42, 159] width 52 height 6
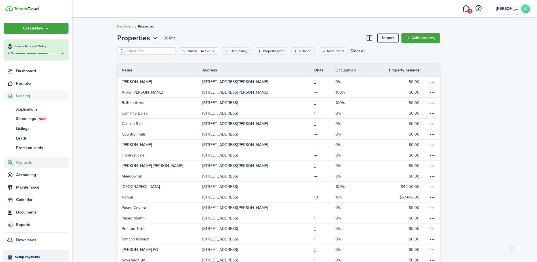
click at [26, 160] on span "Contacts" at bounding box center [42, 162] width 52 height 6
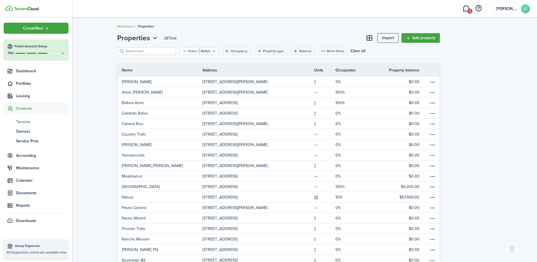
click at [27, 120] on span "Tenants" at bounding box center [42, 122] width 52 height 6
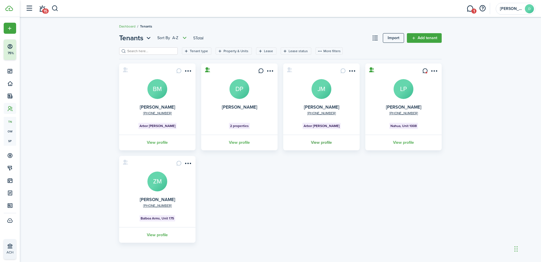
click at [317, 142] on link "View profile" at bounding box center [322, 143] width 78 height 16
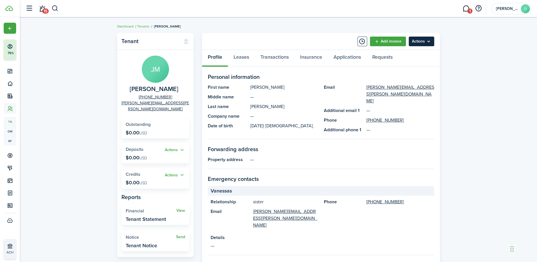
click at [422, 42] on menu-btn "Actions" at bounding box center [421, 42] width 25 height 10
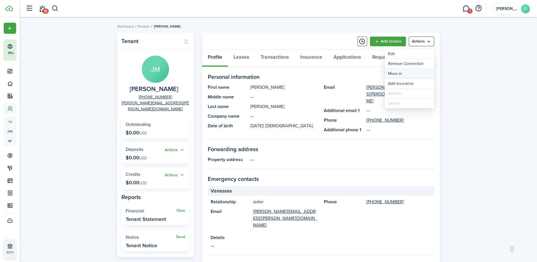
click at [398, 74] on link "Move in" at bounding box center [410, 74] width 50 height 10
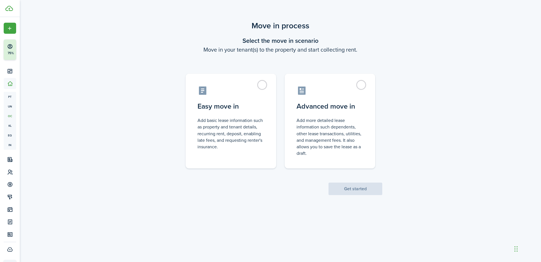
click at [249, 230] on div "Move in process Select the move in scenario Move in your tenant(s) to the prope…" at bounding box center [281, 133] width 522 height 232
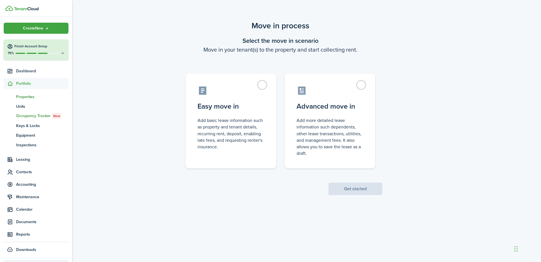
click at [33, 97] on span "Properties" at bounding box center [42, 97] width 52 height 6
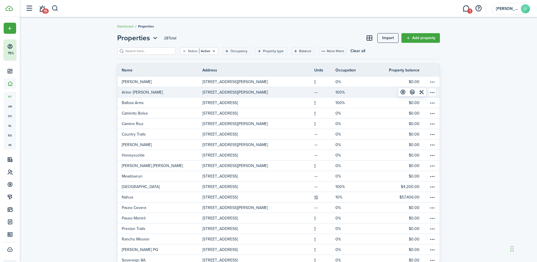
click at [257, 89] on p "[STREET_ADDRESS][PERSON_NAME]" at bounding box center [234, 92] width 65 height 6
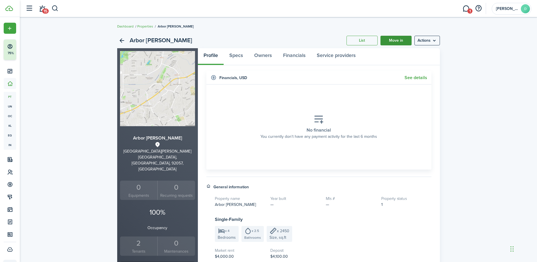
click at [391, 38] on link "Move in" at bounding box center [396, 41] width 31 height 10
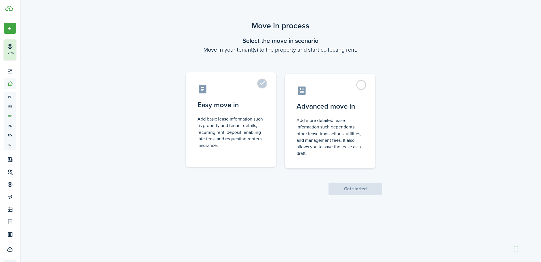
click at [264, 86] on label "Easy move in Add basic lease information such as property and tenant details, r…" at bounding box center [231, 119] width 91 height 95
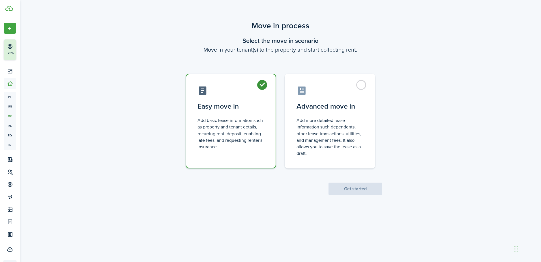
radio input "true"
click at [348, 186] on button "Get started" at bounding box center [356, 188] width 54 height 12
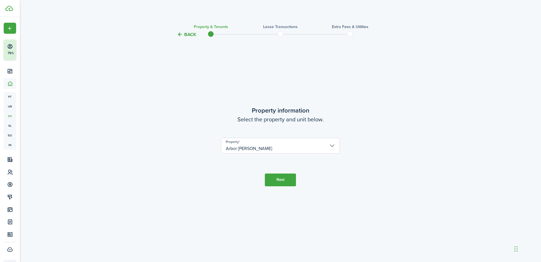
click at [274, 179] on button "Next" at bounding box center [280, 179] width 31 height 13
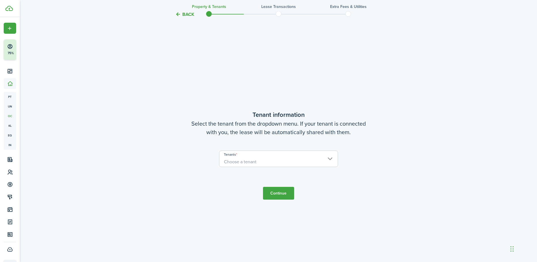
scroll to position [224, 0]
click at [276, 162] on span "Choose a tenant" at bounding box center [278, 160] width 118 height 10
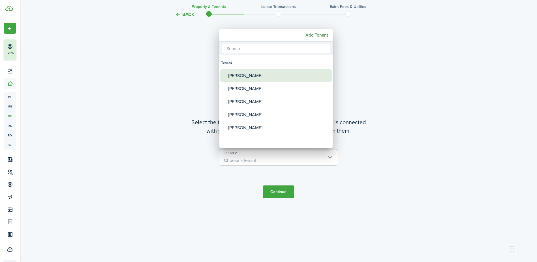
click at [250, 77] on div "[PERSON_NAME]" at bounding box center [278, 75] width 100 height 13
type input "[PERSON_NAME]"
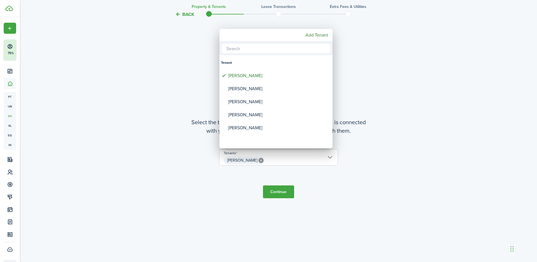
click at [281, 191] on div at bounding box center [269, 131] width 628 height 352
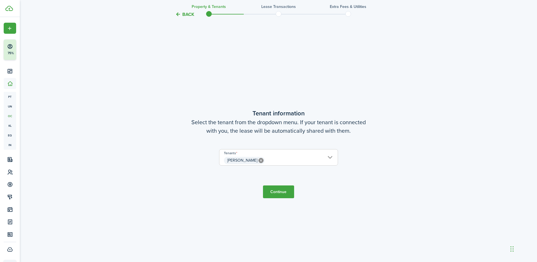
click at [277, 192] on button "Continue" at bounding box center [278, 191] width 31 height 13
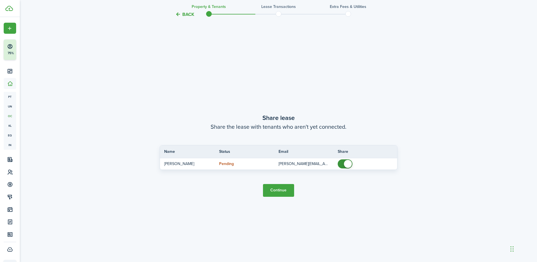
scroll to position [485, 0]
click at [277, 187] on button "Continue" at bounding box center [278, 188] width 31 height 13
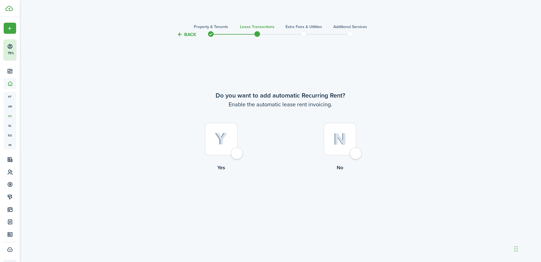
click at [237, 150] on div at bounding box center [221, 139] width 33 height 33
radio input "true"
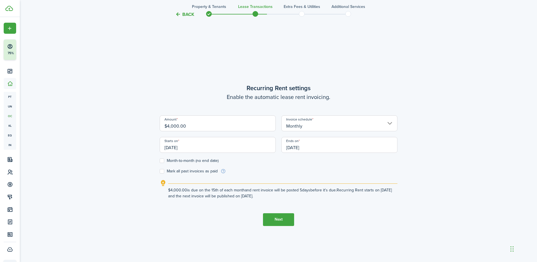
scroll to position [224, 0]
drag, startPoint x: 191, startPoint y: 145, endPoint x: 157, endPoint y: 150, distance: 34.3
click at [157, 150] on div "Starts on [DATE]" at bounding box center [218, 147] width 122 height 22
click at [164, 171] on label "Mark all past invoices as paid" at bounding box center [189, 170] width 58 height 5
click at [160, 170] on input "Mark all past invoices as paid" at bounding box center [159, 170] width 0 height 0
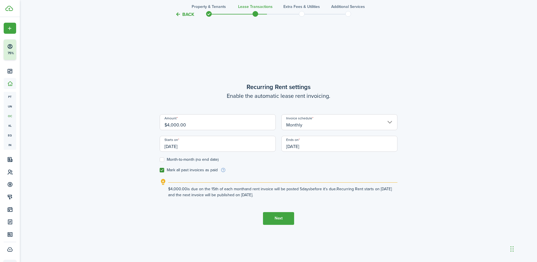
checkbox input "true"
drag, startPoint x: 196, startPoint y: 147, endPoint x: 159, endPoint y: 148, distance: 36.5
click at [160, 148] on input "[DATE]" at bounding box center [218, 144] width 116 height 16
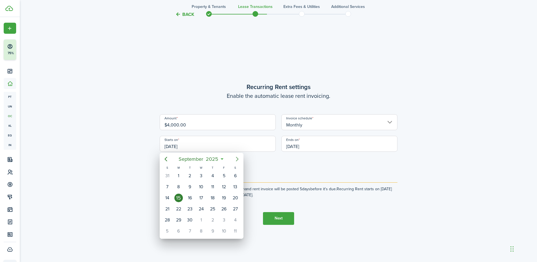
click at [235, 155] on icon "Next page" at bounding box center [237, 158] width 7 height 7
click at [203, 174] on div "1" at bounding box center [201, 175] width 8 height 8
type input "[DATE]"
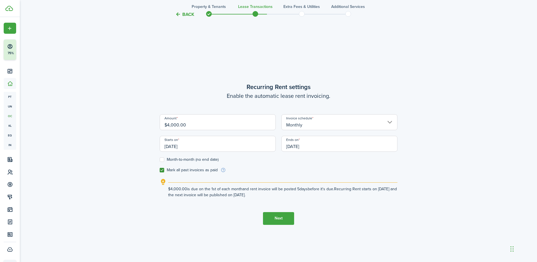
click at [319, 146] on input "[DATE]" at bounding box center [339, 144] width 116 height 16
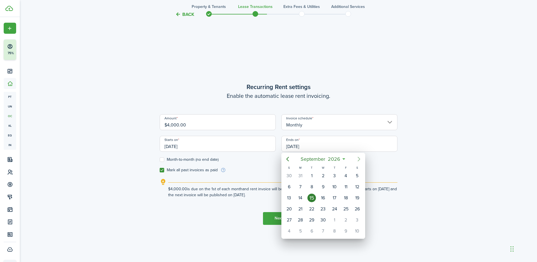
click at [360, 160] on icon "Next page" at bounding box center [359, 158] width 7 height 7
click at [287, 157] on icon "Previous page" at bounding box center [287, 158] width 7 height 7
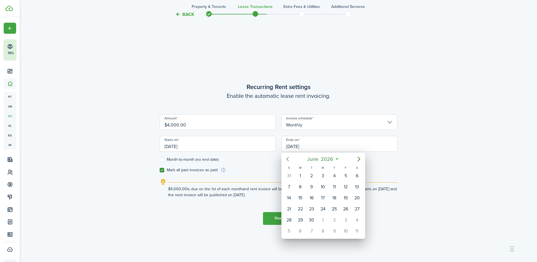
click at [287, 157] on icon "Previous page" at bounding box center [287, 158] width 7 height 7
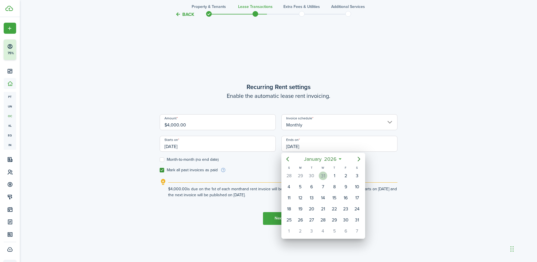
click at [322, 176] on div "31" at bounding box center [323, 175] width 8 height 8
type input "[DATE]"
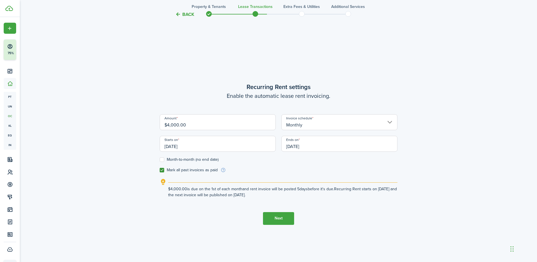
click at [281, 216] on button "Next" at bounding box center [278, 218] width 31 height 13
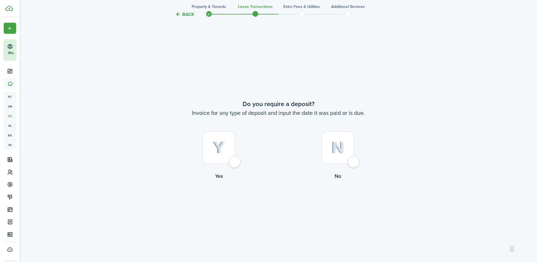
scroll to position [485, 0]
click at [354, 159] on div at bounding box center [338, 146] width 33 height 33
radio input "true"
click at [235, 163] on div at bounding box center [219, 146] width 33 height 33
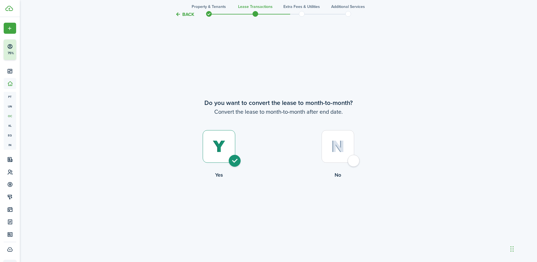
radio input "true"
click at [281, 200] on button "Continue" at bounding box center [278, 202] width 31 height 13
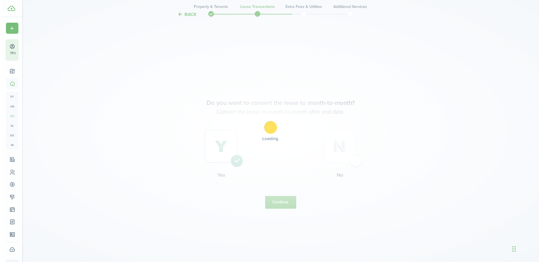
scroll to position [0, 0]
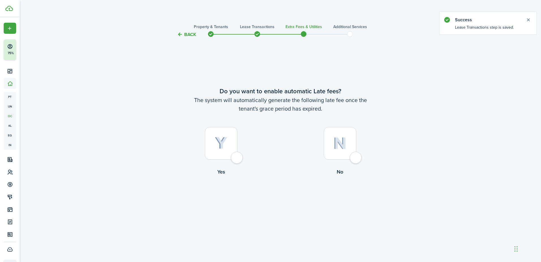
click at [238, 158] on div at bounding box center [221, 143] width 33 height 33
radio input "true"
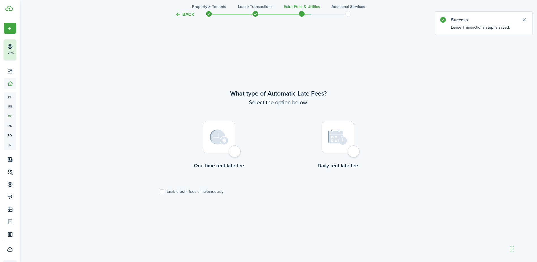
scroll to position [224, 0]
click at [235, 147] on div at bounding box center [219, 135] width 33 height 33
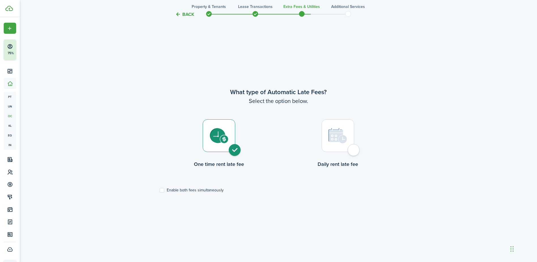
radio input "true"
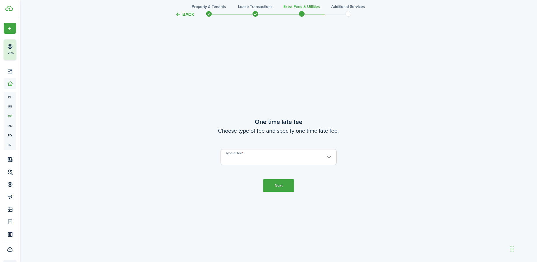
scroll to position [485, 0]
click at [259, 153] on input "Type of fee" at bounding box center [279, 156] width 116 height 16
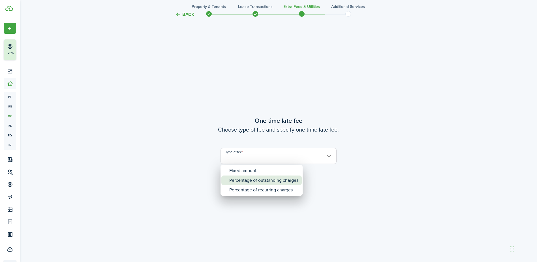
click at [251, 181] on div "Percentage of outstanding charges" at bounding box center [263, 180] width 69 height 10
type input "Percentage of outstanding charges"
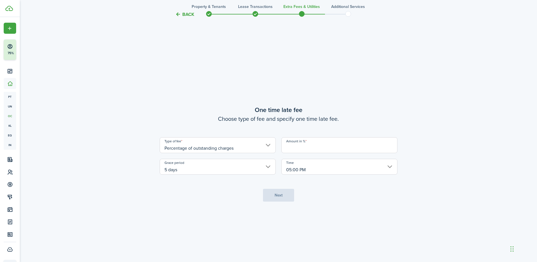
click at [285, 148] on input "Amount in %" at bounding box center [339, 145] width 116 height 16
type input "10"
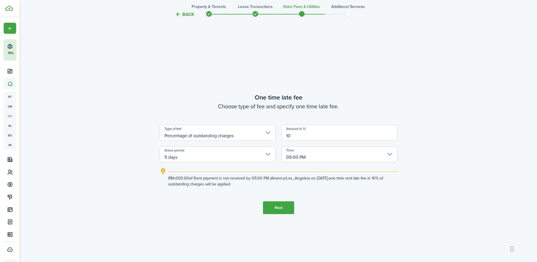
click at [279, 206] on button "Next" at bounding box center [278, 207] width 31 height 13
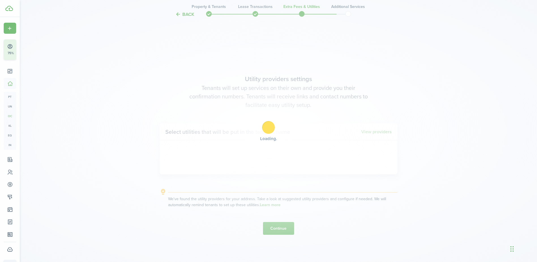
scroll to position [747, 0]
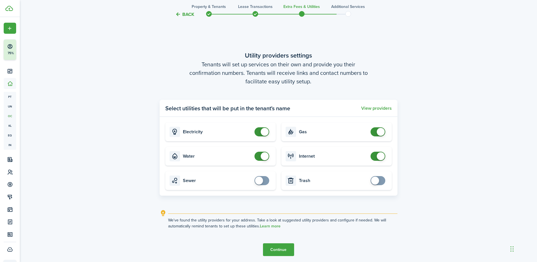
click at [259, 174] on card "Sewer" at bounding box center [220, 180] width 110 height 19
checkbox input "true"
click at [262, 180] on span at bounding box center [259, 180] width 8 height 8
checkbox input "true"
click at [378, 179] on span at bounding box center [375, 180] width 8 height 8
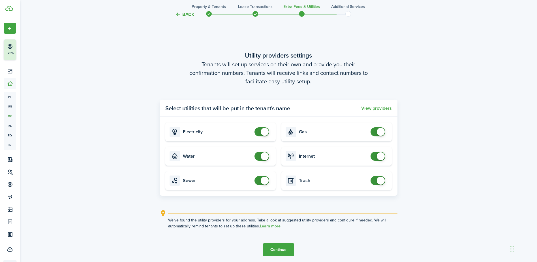
click at [287, 245] on button "Continue" at bounding box center [278, 249] width 31 height 13
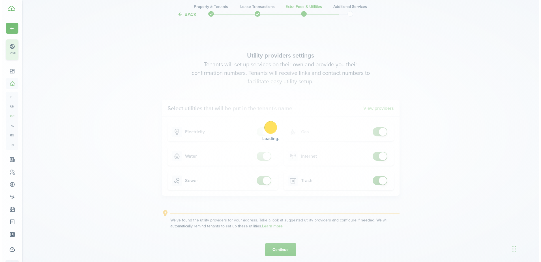
scroll to position [0, 0]
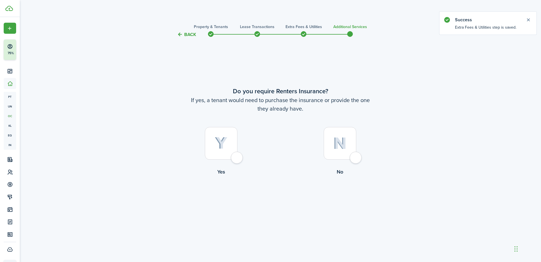
click at [238, 158] on div at bounding box center [221, 143] width 33 height 33
radio input "true"
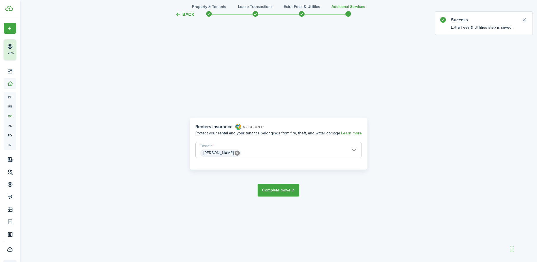
scroll to position [224, 0]
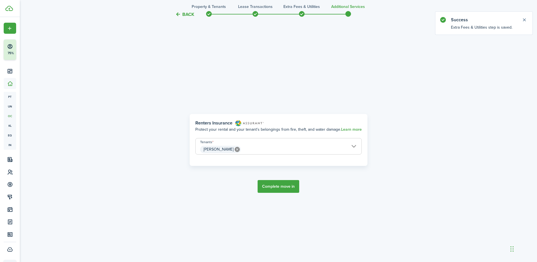
click at [274, 184] on button "Complete move in" at bounding box center [279, 186] width 42 height 13
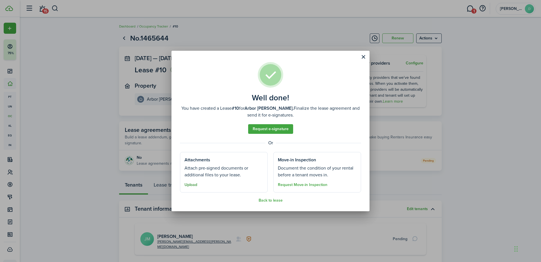
click at [188, 185] on button "Upload" at bounding box center [191, 184] width 13 height 5
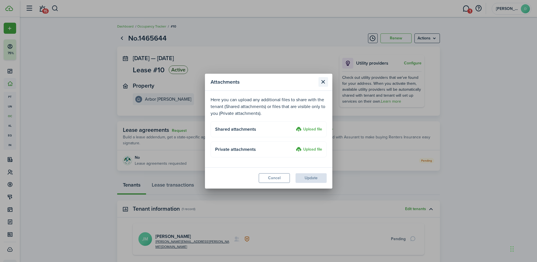
click at [325, 85] on button "Close modal" at bounding box center [324, 82] width 10 height 10
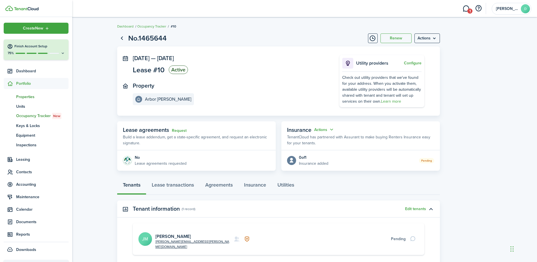
click at [27, 99] on span "Properties" at bounding box center [42, 97] width 52 height 6
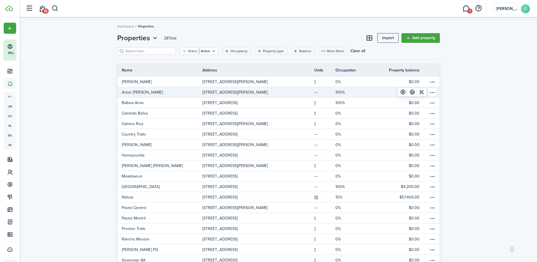
click at [248, 92] on p "[STREET_ADDRESS][PERSON_NAME]" at bounding box center [234, 92] width 65 height 6
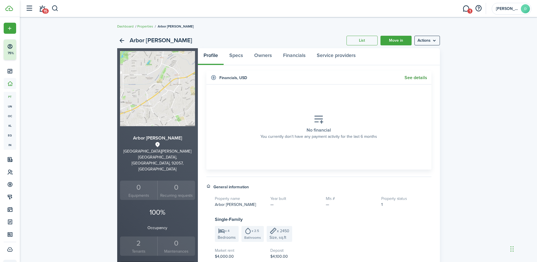
click at [419, 75] on link "See details" at bounding box center [416, 77] width 23 height 5
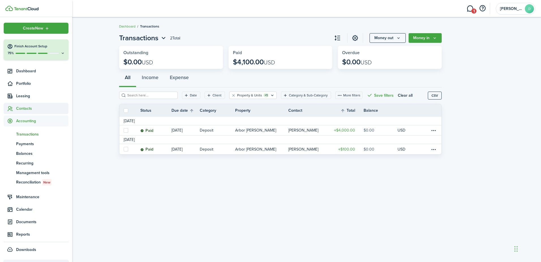
click at [23, 108] on span "Contacts" at bounding box center [42, 108] width 52 height 6
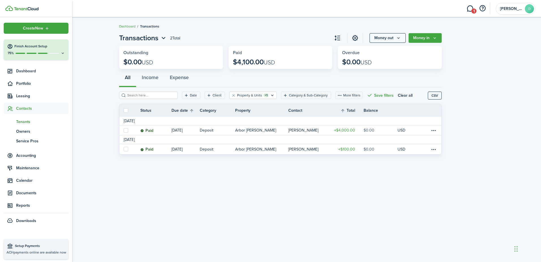
click at [25, 122] on span "Tenants" at bounding box center [42, 122] width 52 height 6
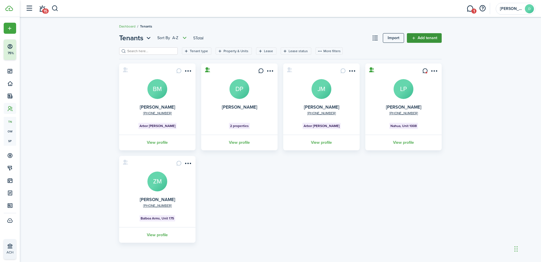
click at [431, 36] on link "Add tenant" at bounding box center [424, 38] width 35 height 10
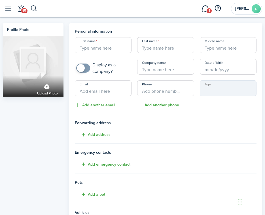
click at [89, 44] on input "First name" at bounding box center [103, 45] width 57 height 16
click at [96, 44] on input "First name" at bounding box center [103, 45] width 57 height 16
type input "[PERSON_NAME]"
click at [135, 46] on div "Last name" at bounding box center [165, 45] width 62 height 16
click at [140, 49] on input "Last name" at bounding box center [165, 45] width 57 height 16
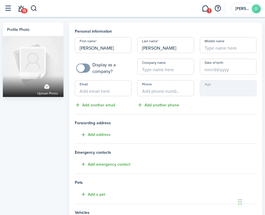
click at [209, 67] on input "Date of birth" at bounding box center [228, 67] width 57 height 16
type input "[PERSON_NAME]"
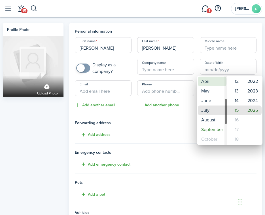
type input "[DATE]"
type input "0"
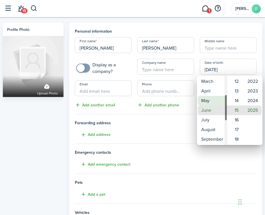
click at [208, 102] on mbsc-wheel-item "May" at bounding box center [212, 101] width 29 height 10
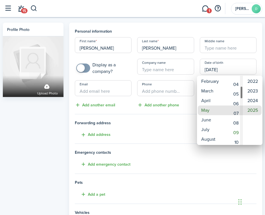
drag, startPoint x: 241, startPoint y: 95, endPoint x: 242, endPoint y: 91, distance: 4.3
click at [242, 91] on div "Day" at bounding box center [241, 92] width 3 height 13
drag, startPoint x: 241, startPoint y: 95, endPoint x: 242, endPoint y: 90, distance: 5.1
click at [242, 90] on div "Day" at bounding box center [241, 88] width 3 height 13
click at [235, 89] on mbsc-wheel-item "02" at bounding box center [235, 91] width 14 height 10
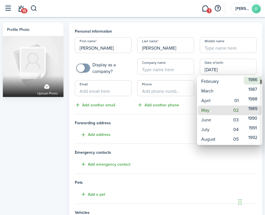
drag, startPoint x: 261, startPoint y: 107, endPoint x: 259, endPoint y: 79, distance: 27.8
click at [259, 79] on mbsc-scrollview-base "1949 1950 1951 1952 1953 1954 1955 1956 1957 1958 1959 1960 1961 1962 1963 1964…" at bounding box center [253, 110] width 20 height 68
type input "[DATE]"
type input "36"
click at [251, 117] on mbsc-wheel-item "1990" at bounding box center [253, 120] width 18 height 10
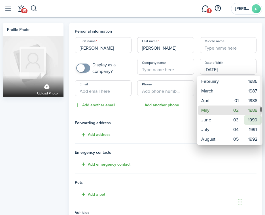
type input "[DATE]"
type input "35"
click at [142, 129] on div at bounding box center [132, 107] width 355 height 305
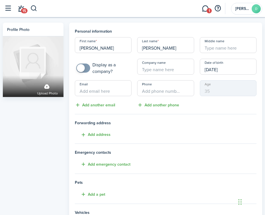
click at [92, 91] on input "Email" at bounding box center [103, 88] width 57 height 16
type input "[PERSON_NAME][EMAIL_ADDRESS][PERSON_NAME][DOMAIN_NAME]"
click at [144, 92] on input "+1" at bounding box center [165, 88] width 57 height 16
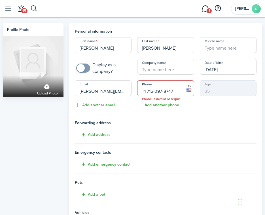
type input "+1 716-097-8747"
click at [150, 132] on h4 "Forwarding address Add address" at bounding box center [166, 129] width 182 height 18
click at [104, 160] on tenant-form "Personal information First name [PERSON_NAME] Last name [PERSON_NAME] Middle na…" at bounding box center [166, 147] width 182 height 239
click at [105, 164] on button "Add emergency contact" at bounding box center [103, 164] width 56 height 7
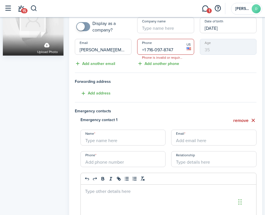
scroll to position [47, 0]
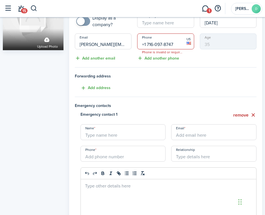
click at [103, 135] on input "Name" at bounding box center [122, 132] width 85 height 16
type input "[PERSON_NAME]"
click at [180, 134] on input "Email" at bounding box center [213, 132] width 85 height 16
type input "[PERSON_NAME][EMAIL_ADDRESS][PERSON_NAME][DOMAIN_NAME]"
click at [103, 155] on input "+1" at bounding box center [122, 154] width 85 height 16
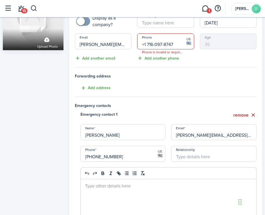
type input "[PHONE_NUMBER]"
click at [180, 153] on input "Relationship" at bounding box center [213, 154] width 85 height 16
type input "nother"
click at [69, 155] on panel-main "Personal information First name [PERSON_NAME] Last name [PERSON_NAME] Middle na…" at bounding box center [165, 170] width 193 height 388
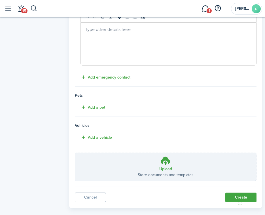
scroll to position [206, 0]
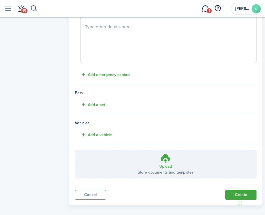
click at [238, 196] on div "Chat Widget" at bounding box center [217, 183] width 94 height 61
click at [159, 161] on label "Upload Store documents and templates Choose file" at bounding box center [165, 164] width 181 height 28
click at [75, 150] on input "Upload Store documents and templates Choose file" at bounding box center [75, 150] width 0 height 0
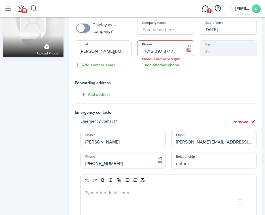
scroll to position [0, 0]
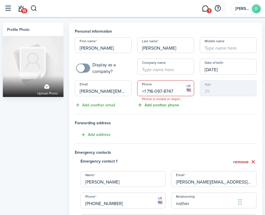
click at [153, 90] on input "+1 716-097-8747" at bounding box center [165, 88] width 57 height 16
click at [159, 123] on span "Forwarding address" at bounding box center [166, 123] width 182 height 6
click at [152, 92] on input "[PHONE_NUMBER]" at bounding box center [165, 88] width 57 height 16
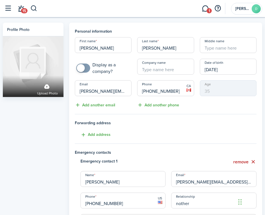
drag, startPoint x: 181, startPoint y: 88, endPoint x: 72, endPoint y: 87, distance: 108.8
click at [72, 87] on div "First name [PERSON_NAME] Last name [PERSON_NAME] Middle name Display as a compa…" at bounding box center [165, 72] width 187 height 71
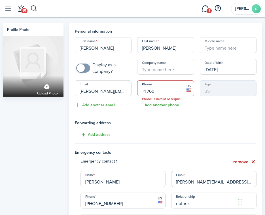
click at [161, 90] on input "+1 760" at bounding box center [165, 88] width 57 height 16
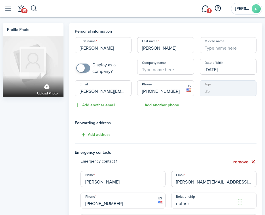
type input "[PHONE_NUMBER]"
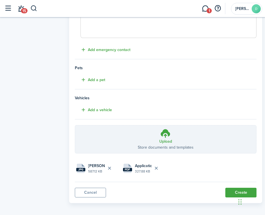
scroll to position [221, 0]
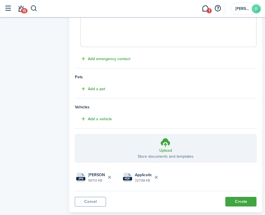
click at [238, 205] on div "Chat Widget" at bounding box center [217, 183] width 94 height 61
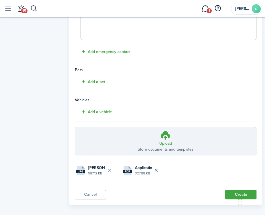
scroll to position [234, 0]
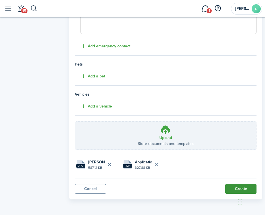
click at [241, 185] on button "Create" at bounding box center [240, 189] width 31 height 10
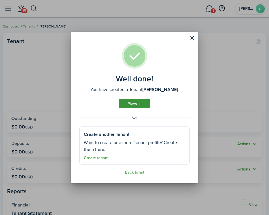
click at [130, 103] on link "Move in" at bounding box center [134, 104] width 31 height 10
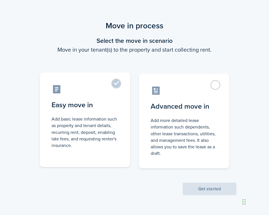
click at [117, 80] on label "Easy move in Add basic lease information such as property and tenant details, r…" at bounding box center [85, 119] width 91 height 95
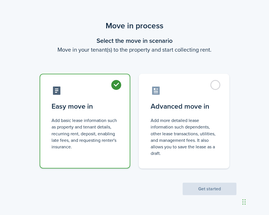
radio input "true"
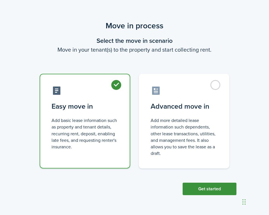
click at [210, 189] on button "Get started" at bounding box center [210, 188] width 54 height 12
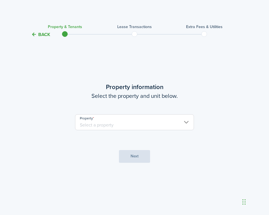
click at [183, 122] on input "Property" at bounding box center [134, 122] width 119 height 16
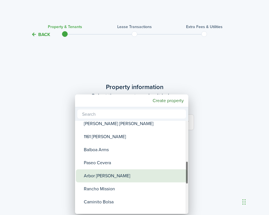
drag, startPoint x: 187, startPoint y: 136, endPoint x: 184, endPoint y: 176, distance: 40.4
click at [184, 176] on mbsc-scrollview-base "[PERSON_NAME] [PERSON_NAME] Nahua Country Trails 424 [PERSON_NAME] 250 Ohua Hon…" at bounding box center [131, 167] width 113 height 92
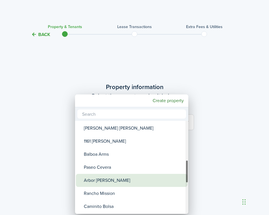
click at [101, 177] on div "Arbor [PERSON_NAME]" at bounding box center [134, 180] width 100 height 13
type input "Arbor [PERSON_NAME]"
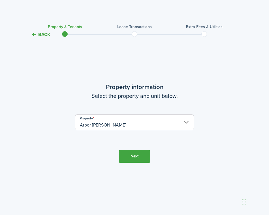
click at [142, 153] on button "Next" at bounding box center [134, 156] width 31 height 13
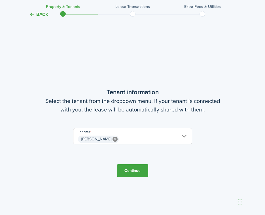
scroll to position [177, 0]
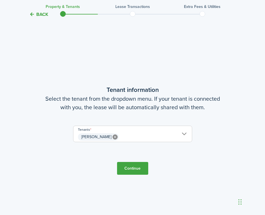
click at [187, 131] on input "[PERSON_NAME]" at bounding box center [132, 129] width 118 height 7
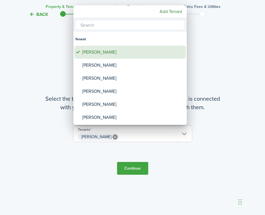
click at [103, 57] on div "[PERSON_NAME]" at bounding box center [132, 52] width 100 height 13
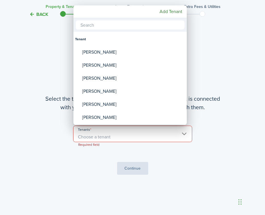
click at [135, 138] on div at bounding box center [132, 107] width 355 height 305
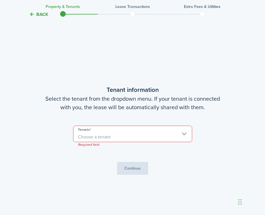
click at [175, 132] on span "Choose a tenant" at bounding box center [132, 137] width 118 height 10
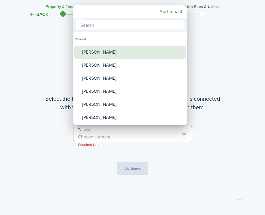
click at [82, 52] on div "[PERSON_NAME]" at bounding box center [132, 52] width 100 height 13
type input "[PERSON_NAME]"
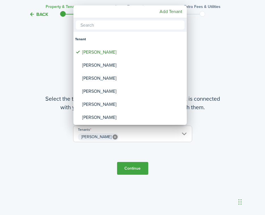
click at [131, 166] on div at bounding box center [132, 107] width 355 height 305
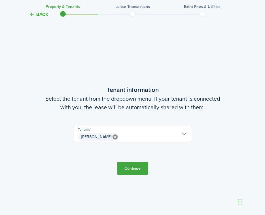
scroll to position [185, 0]
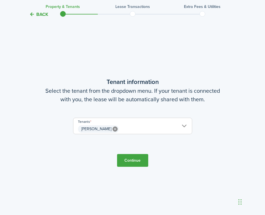
click at [132, 163] on button "Continue" at bounding box center [132, 160] width 31 height 13
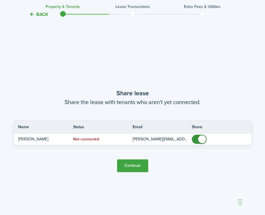
scroll to position [391, 0]
click at [134, 163] on button "Continue" at bounding box center [132, 165] width 31 height 13
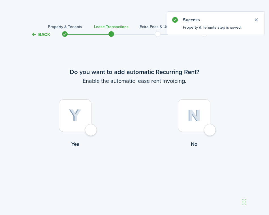
click at [88, 132] on div at bounding box center [75, 115] width 33 height 33
radio input "true"
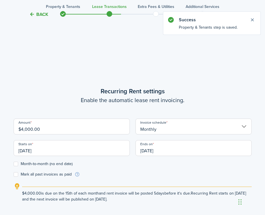
scroll to position [177, 0]
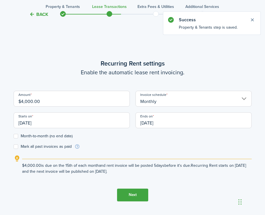
drag, startPoint x: 43, startPoint y: 123, endPoint x: 19, endPoint y: 123, distance: 24.4
click at [19, 123] on input "[DATE]" at bounding box center [72, 120] width 116 height 16
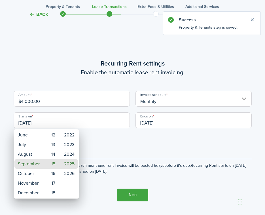
click at [19, 123] on div at bounding box center [132, 107] width 355 height 305
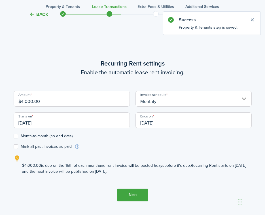
click at [19, 123] on input "[DATE]" at bounding box center [72, 120] width 116 height 16
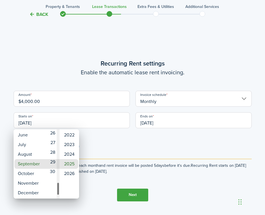
drag, startPoint x: 57, startPoint y: 161, endPoint x: 55, endPoint y: 188, distance: 26.7
click at [55, 188] on mbsc-scrollview-base "01 02 03 04 05 06 07 08 09 10 11 12 13 14 15 16 17 18 19 20 21 22 23 24 25 26 2…" at bounding box center [52, 164] width 16 height 68
click at [45, 170] on mbsc-wheel-item "30" at bounding box center [52, 173] width 14 height 10
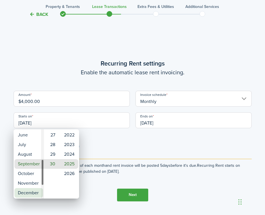
click at [35, 189] on mbsc-wheel-item "December" at bounding box center [28, 193] width 29 height 10
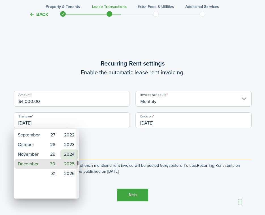
click at [73, 152] on mbsc-wheel-item "2024" at bounding box center [69, 154] width 18 height 10
type input "[DATE]"
click at [170, 122] on div at bounding box center [132, 107] width 355 height 305
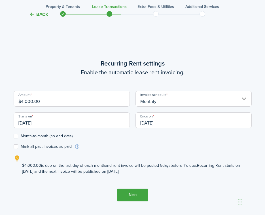
click at [170, 122] on input "[DATE]" at bounding box center [193, 120] width 116 height 16
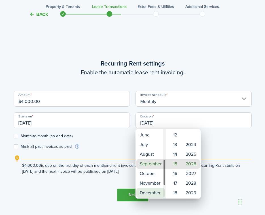
click at [149, 191] on mbsc-wheel-item "December" at bounding box center [150, 193] width 29 height 10
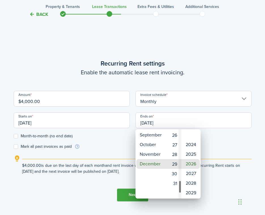
drag, startPoint x: 180, startPoint y: 162, endPoint x: 180, endPoint y: 184, distance: 21.8
click at [180, 184] on div "Day" at bounding box center [179, 186] width 3 height 13
click at [175, 184] on mbsc-wheel-item "31" at bounding box center [174, 183] width 14 height 10
click at [190, 153] on mbsc-wheel-item "2025" at bounding box center [191, 154] width 18 height 10
type input "[DATE]"
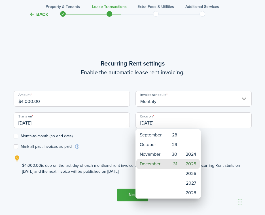
click at [125, 192] on div at bounding box center [132, 107] width 355 height 305
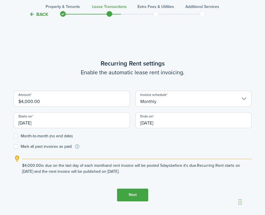
click at [48, 125] on input "[DATE]" at bounding box center [72, 120] width 116 height 16
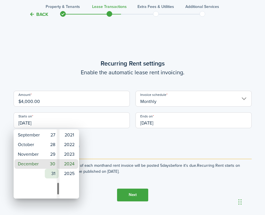
click at [52, 174] on mbsc-wheel-item "31" at bounding box center [52, 173] width 14 height 10
type input "[DATE]"
click at [52, 160] on mbsc-wheel-item "31" at bounding box center [52, 164] width 14 height 10
click at [92, 193] on div at bounding box center [132, 107] width 355 height 305
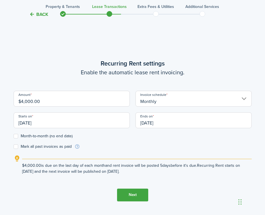
click at [127, 193] on button "Next" at bounding box center [132, 194] width 31 height 13
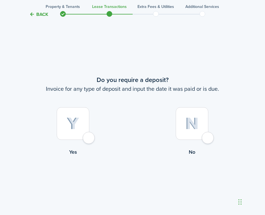
scroll to position [391, 0]
click at [206, 135] on div at bounding box center [192, 122] width 33 height 33
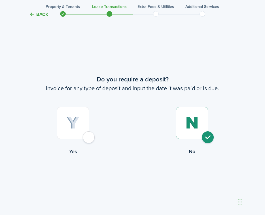
radio input "true"
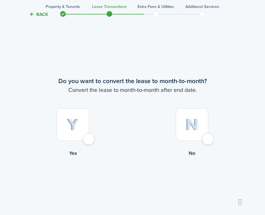
scroll to position [606, 0]
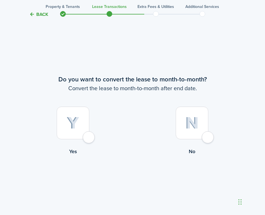
click at [86, 137] on div at bounding box center [73, 122] width 33 height 33
radio input "true"
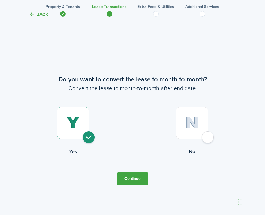
click at [125, 175] on button "Continue" at bounding box center [132, 178] width 31 height 13
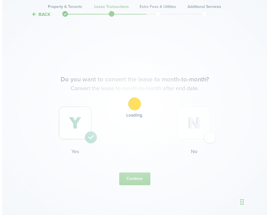
scroll to position [0, 0]
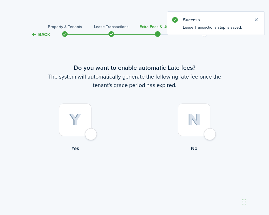
click at [91, 132] on div at bounding box center [75, 119] width 33 height 33
radio input "true"
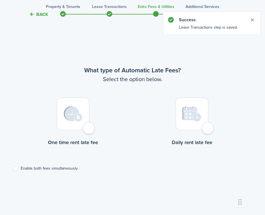
scroll to position [177, 0]
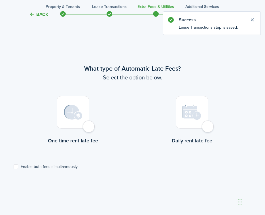
click at [89, 125] on div at bounding box center [73, 112] width 33 height 33
radio input "true"
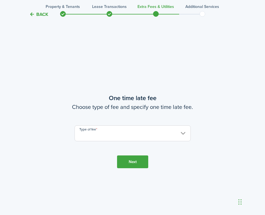
scroll to position [391, 0]
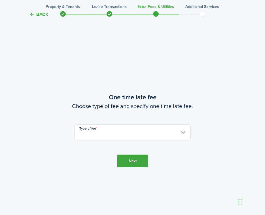
click at [125, 136] on input "Type of fee" at bounding box center [132, 132] width 116 height 16
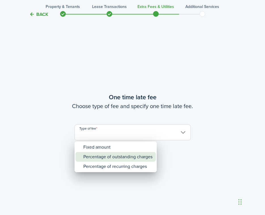
click at [101, 157] on div "Percentage of outstanding charges" at bounding box center [117, 157] width 69 height 10
type input "Percentage of outstanding charges"
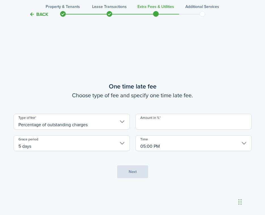
click at [148, 119] on input "Amount in %" at bounding box center [193, 122] width 116 height 16
type input "10"
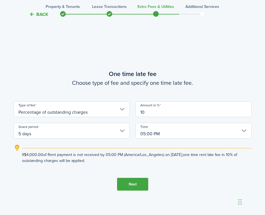
click at [134, 182] on button "Next" at bounding box center [132, 184] width 31 height 13
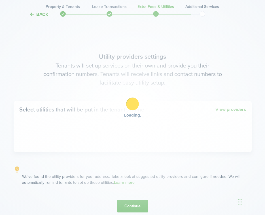
scroll to position [606, 0]
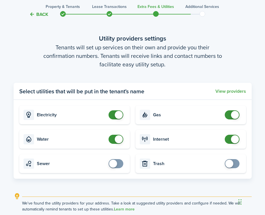
checkbox input "true"
click at [111, 165] on span at bounding box center [113, 163] width 8 height 8
checkbox input "true"
click at [226, 161] on span at bounding box center [229, 163] width 8 height 8
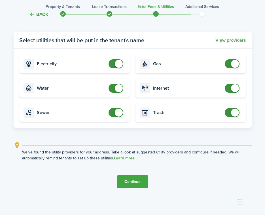
click at [135, 179] on button "Continue" at bounding box center [132, 181] width 31 height 13
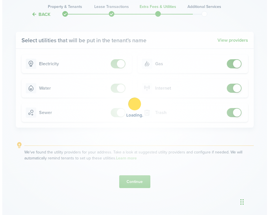
scroll to position [0, 0]
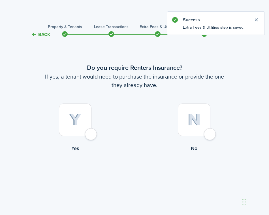
click at [91, 135] on div at bounding box center [75, 119] width 33 height 33
radio input "true"
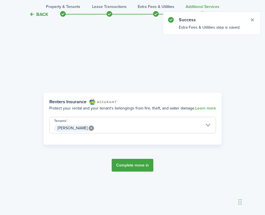
scroll to position [177, 0]
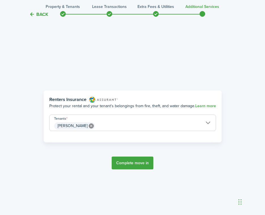
click at [207, 121] on input "[PERSON_NAME]" at bounding box center [133, 118] width 166 height 7
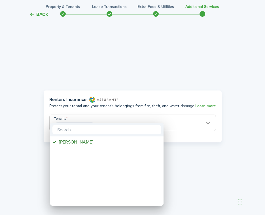
click at [207, 121] on div at bounding box center [132, 107] width 355 height 305
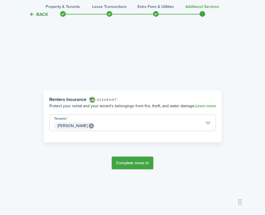
click at [127, 161] on button "Complete move in" at bounding box center [133, 162] width 42 height 13
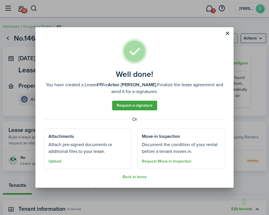
click at [60, 162] on button "Upload" at bounding box center [54, 161] width 13 height 5
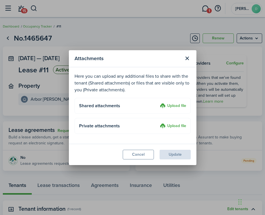
drag, startPoint x: 176, startPoint y: 106, endPoint x: 171, endPoint y: 110, distance: 6.5
click at [171, 110] on upload-layout "Shared attachments Upload file" at bounding box center [132, 106] width 116 height 16
click at [172, 124] on label "Upload file" at bounding box center [173, 126] width 26 height 7
click at [158, 123] on input "Upload file" at bounding box center [158, 123] width 0 height 0
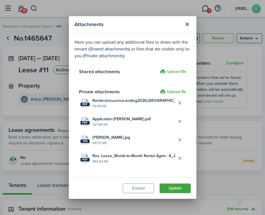
click at [172, 181] on modal-footer "Cancel Update" at bounding box center [132, 187] width 127 height 21
click at [169, 185] on button "Update" at bounding box center [174, 188] width 31 height 10
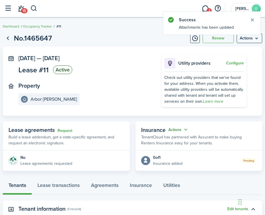
click at [185, 129] on button "Actions" at bounding box center [178, 129] width 20 height 7
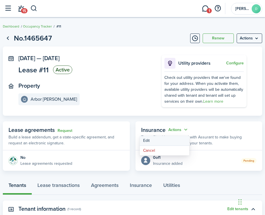
click at [143, 140] on button "Edit" at bounding box center [165, 141] width 50 height 10
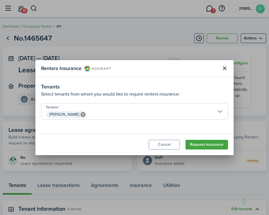
click at [224, 110] on span "[PERSON_NAME]" at bounding box center [134, 115] width 186 height 10
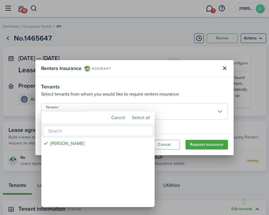
click at [218, 176] on div at bounding box center [135, 107] width 360 height 305
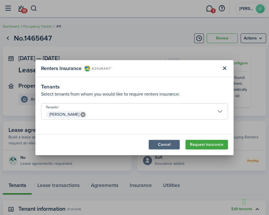
click at [171, 146] on button "Cancel" at bounding box center [164, 145] width 31 height 10
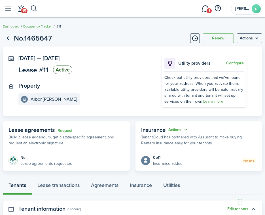
click at [9, 27] on link "Dashboard" at bounding box center [11, 26] width 16 height 5
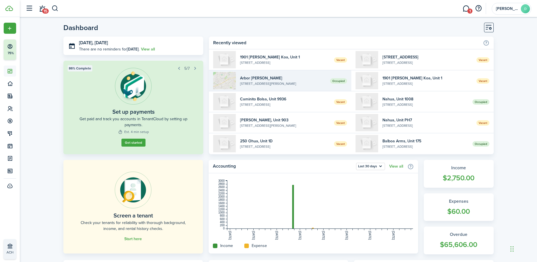
click at [274, 81] on widget-list-item-description "[STREET_ADDRESS][PERSON_NAME]" at bounding box center [283, 83] width 86 height 5
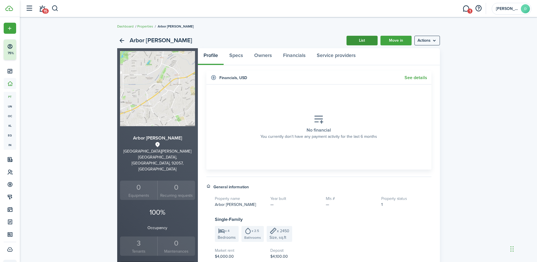
click at [359, 38] on link "List" at bounding box center [362, 41] width 31 height 10
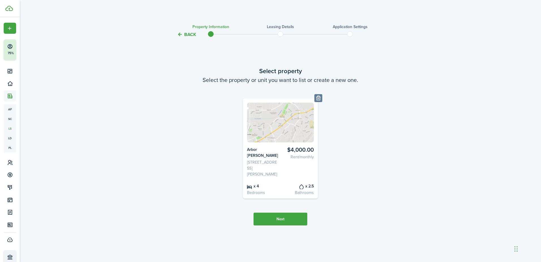
click at [182, 35] on button "Back" at bounding box center [186, 34] width 19 height 6
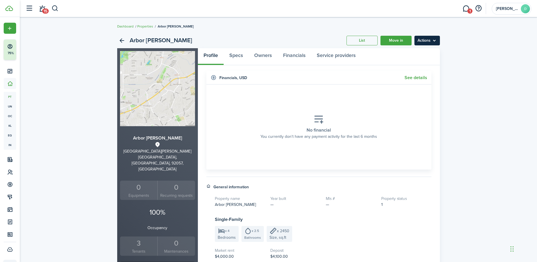
click at [419, 41] on menu-btn "Actions" at bounding box center [427, 41] width 25 height 10
click at [274, 75] on widget-header "Financials , USD See details" at bounding box center [318, 78] width 225 height 14
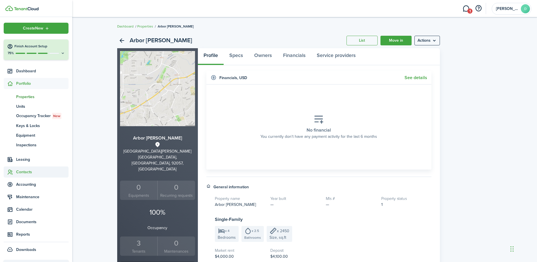
click at [25, 172] on span "Contacts" at bounding box center [42, 172] width 52 height 6
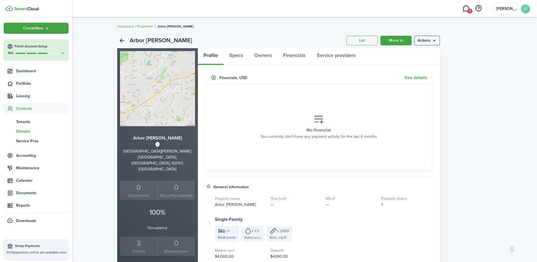
click at [23, 131] on span "Owners" at bounding box center [42, 131] width 52 height 6
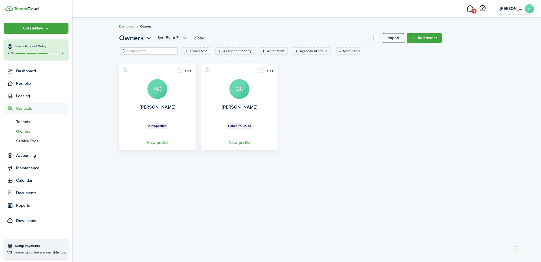
click at [25, 109] on span "Contacts" at bounding box center [42, 108] width 52 height 6
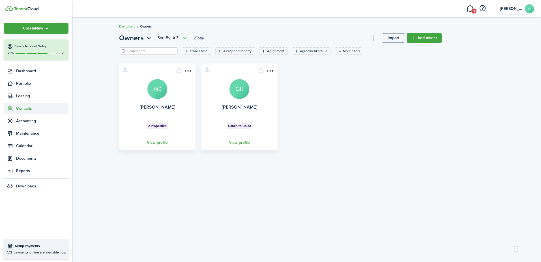
click at [26, 109] on span "Contacts" at bounding box center [42, 108] width 52 height 6
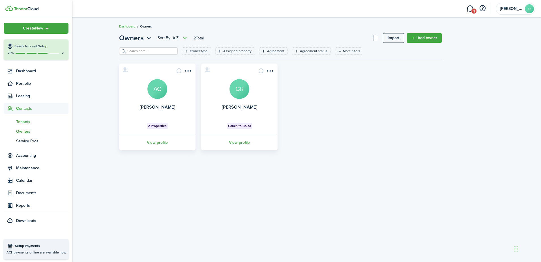
click at [27, 120] on span "Tenants" at bounding box center [42, 122] width 52 height 6
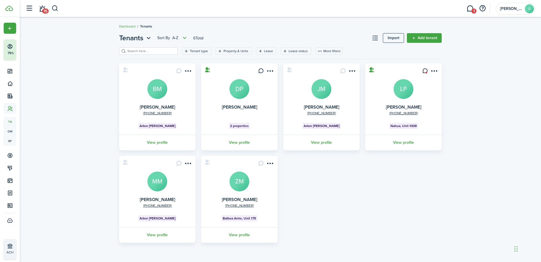
click at [81, 62] on div "Tenants Sort by A-Z 6 Total Import Add tenant Tenant type Property & Units Leas…" at bounding box center [281, 137] width 522 height 215
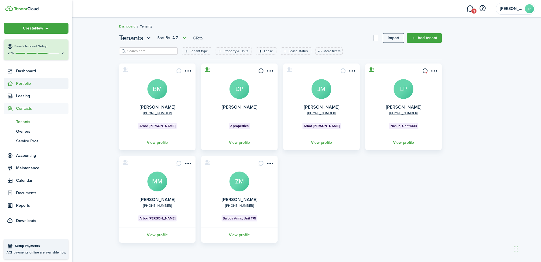
click at [16, 83] on sidebar-link-icon at bounding box center [10, 83] width 12 height 6
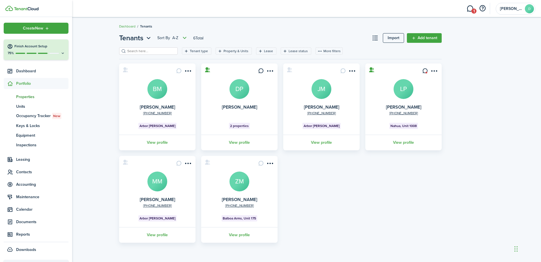
click at [31, 99] on span "Properties" at bounding box center [42, 97] width 52 height 6
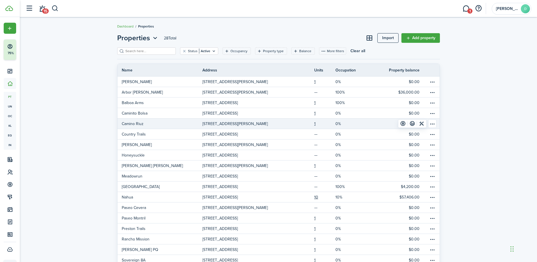
click at [135, 123] on p "Camino Riuz" at bounding box center [133, 124] width 22 height 6
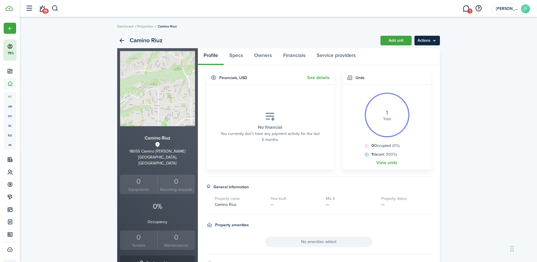
click at [432, 40] on menu-btn "Actions" at bounding box center [427, 41] width 25 height 10
click at [407, 54] on link "Edit property" at bounding box center [416, 53] width 50 height 10
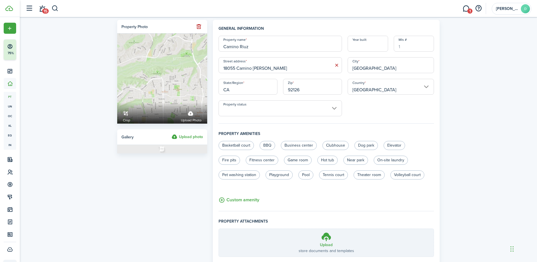
click at [290, 108] on input "Property status" at bounding box center [280, 108] width 123 height 16
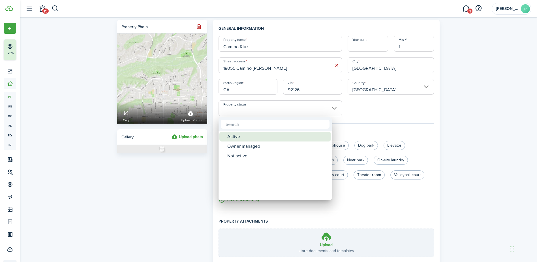
click at [251, 136] on div "Active" at bounding box center [277, 137] width 100 height 10
type input "Active"
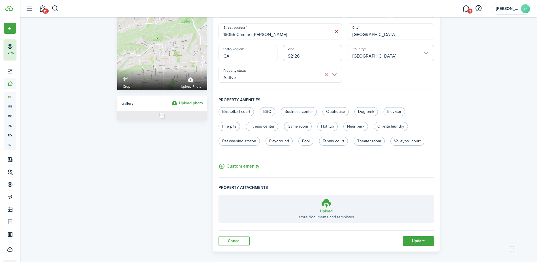
scroll to position [39, 0]
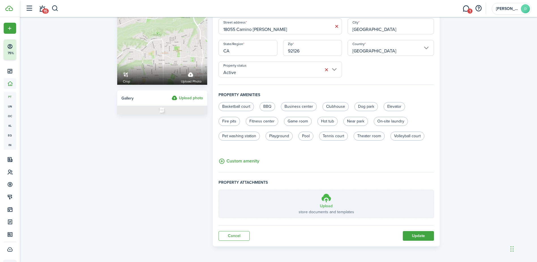
click at [329, 205] on h3 "Upload" at bounding box center [326, 206] width 13 height 6
click at [219, 190] on input "Upload store documents and templates Choose file" at bounding box center [219, 190] width 0 height 0
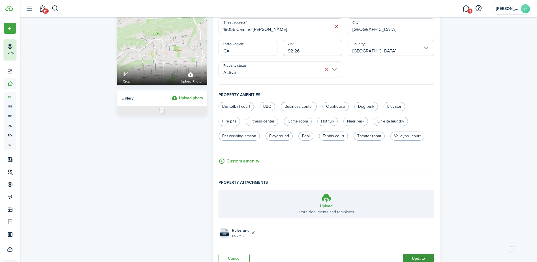
click at [410, 259] on button "Update" at bounding box center [418, 258] width 31 height 10
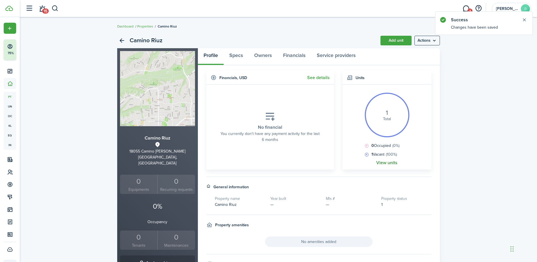
click at [381, 162] on link "View units" at bounding box center [386, 162] width 21 height 5
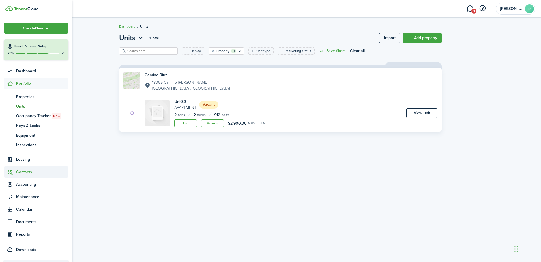
click at [30, 173] on span "Contacts" at bounding box center [42, 172] width 52 height 6
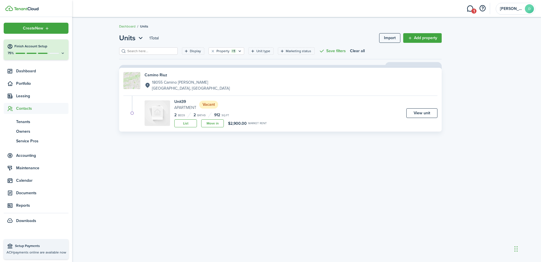
click at [23, 110] on span "Contacts" at bounding box center [42, 108] width 52 height 6
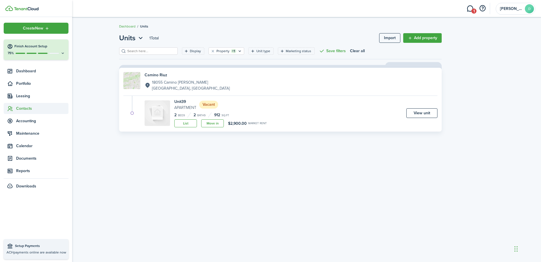
click at [23, 110] on span "Contacts" at bounding box center [42, 108] width 52 height 6
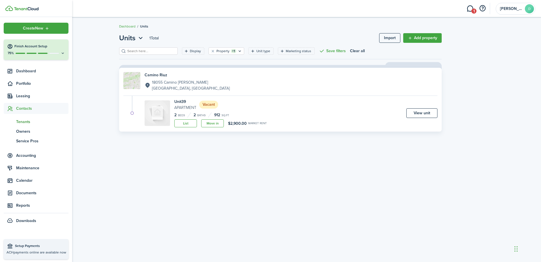
click at [27, 120] on span "Tenants" at bounding box center [42, 122] width 52 height 6
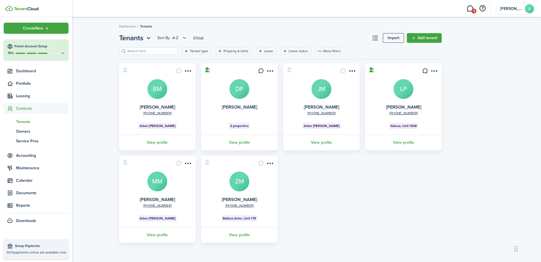
click at [27, 106] on span "Contacts" at bounding box center [42, 108] width 52 height 6
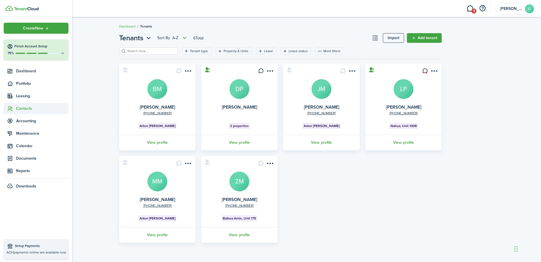
click at [28, 109] on span "Contacts" at bounding box center [42, 108] width 52 height 6
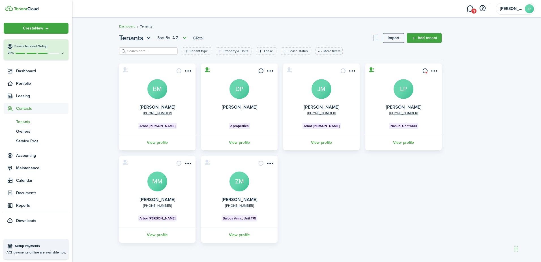
click at [27, 120] on span "Tenants" at bounding box center [42, 122] width 52 height 6
click at [27, 121] on span "Tenants" at bounding box center [42, 122] width 52 height 6
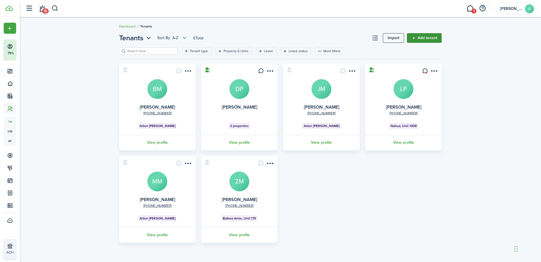
click at [426, 37] on link "Add tenant" at bounding box center [424, 38] width 35 height 10
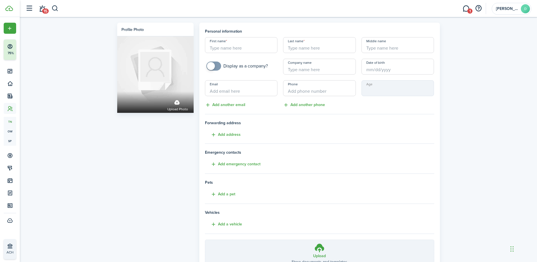
click at [239, 47] on input "First name" at bounding box center [241, 45] width 73 height 16
type input "[PERSON_NAME]"
click at [323, 51] on input "Last name" at bounding box center [319, 45] width 73 height 16
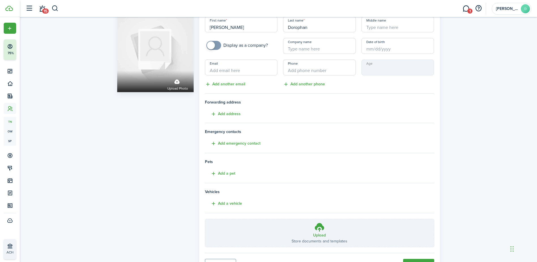
scroll to position [48, 0]
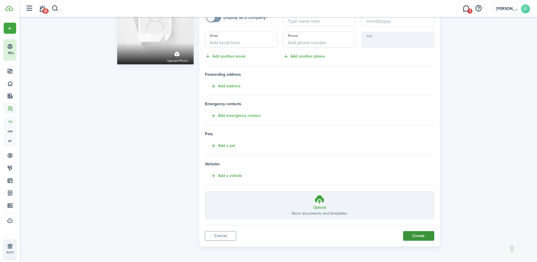
type input "Dorophan"
click at [418, 234] on button "Create" at bounding box center [418, 236] width 31 height 10
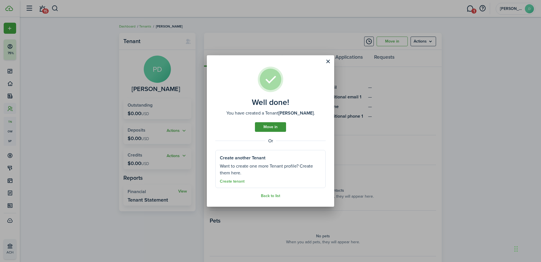
click at [277, 127] on link "Move in" at bounding box center [270, 127] width 31 height 10
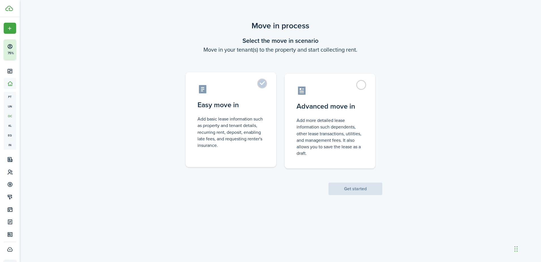
click at [262, 87] on label "Easy move in Add basic lease information such as property and tenant details, r…" at bounding box center [231, 119] width 91 height 95
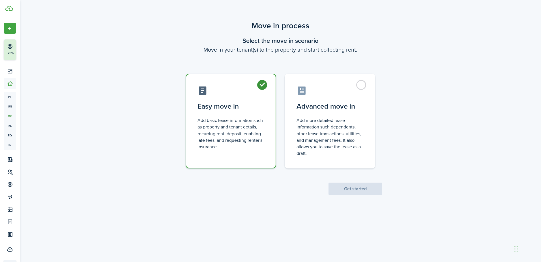
radio input "true"
click at [358, 183] on button "Get started" at bounding box center [356, 188] width 54 height 12
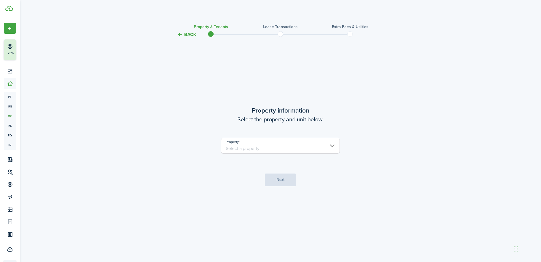
click at [327, 146] on input "Property" at bounding box center [280, 146] width 119 height 16
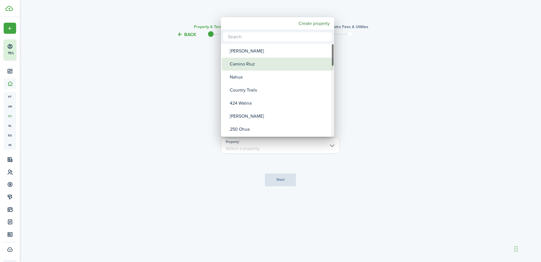
click at [280, 62] on div "Camino Riuz" at bounding box center [280, 63] width 100 height 13
type input "Camino Riuz"
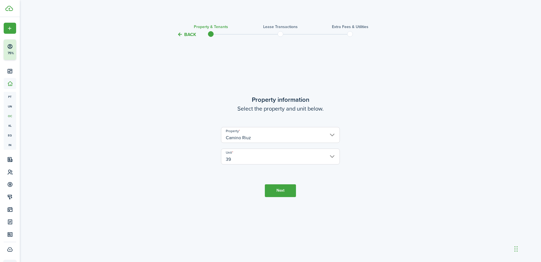
click at [279, 186] on button "Next" at bounding box center [280, 190] width 31 height 13
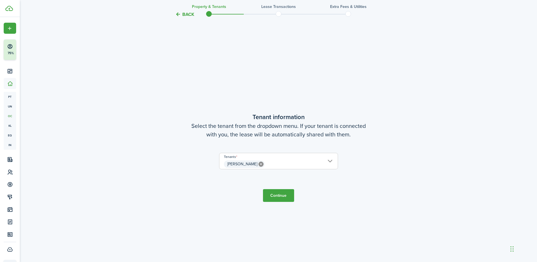
scroll to position [224, 0]
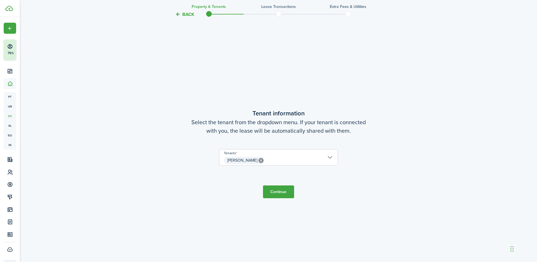
click at [278, 190] on button "Continue" at bounding box center [278, 191] width 31 height 13
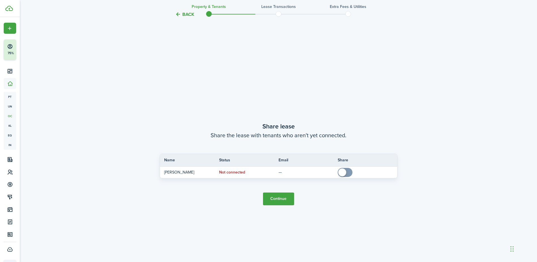
scroll to position [485, 0]
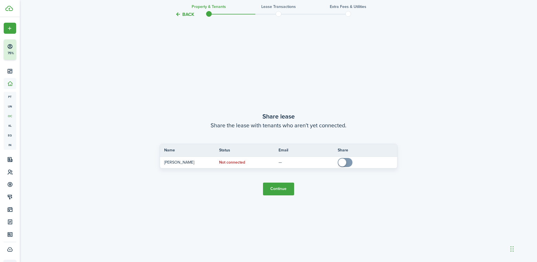
click at [278, 190] on button "Continue" at bounding box center [278, 188] width 31 height 13
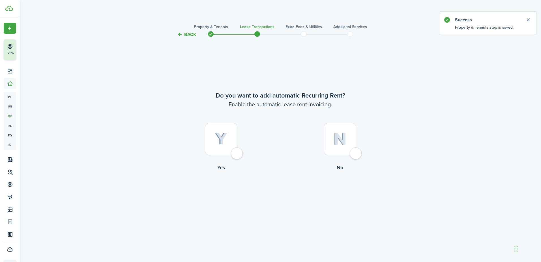
click at [238, 155] on div at bounding box center [221, 139] width 33 height 33
radio input "true"
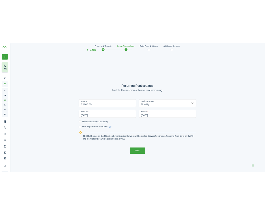
scroll to position [215, 0]
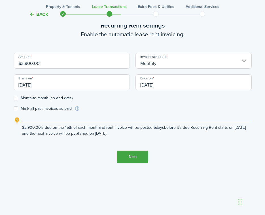
drag, startPoint x: 37, startPoint y: 85, endPoint x: 6, endPoint y: 84, distance: 30.9
click at [4, 85] on div "Back Property & Tenants Lease Transactions Extra fees & Utilities Additional Se…" at bounding box center [132, 2] width 265 height 394
click at [42, 89] on input "[DATE]" at bounding box center [72, 82] width 116 height 16
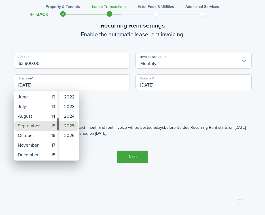
click at [58, 123] on div "Day" at bounding box center [58, 123] width 3 height 13
drag, startPoint x: 77, startPoint y: 124, endPoint x: 76, endPoint y: 122, distance: 2.9
click at [76, 122] on mbsc-scrollview-base "1982 1983 1984 1985 1986 1987 1988 1989 1990 1991 1992 1993 1994 1995 1996 1997…" at bounding box center [69, 126] width 20 height 68
click at [73, 144] on mbsc-wheel-item "2024" at bounding box center [69, 145] width 18 height 10
drag, startPoint x: 58, startPoint y: 123, endPoint x: 53, endPoint y: 81, distance: 42.2
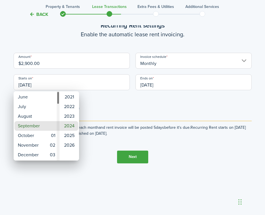
click at [53, 81] on div "January February March April May June July August September October November [D…" at bounding box center [132, 107] width 265 height 215
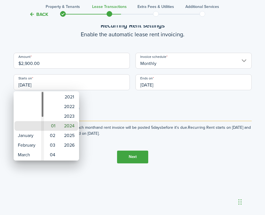
drag, startPoint x: 43, startPoint y: 131, endPoint x: 43, endPoint y: 91, distance: 40.8
click at [43, 91] on div "January February March April May June July August September October November [D…" at bounding box center [132, 107] width 265 height 215
click at [29, 127] on mbsc-wheel-item "January" at bounding box center [28, 126] width 29 height 10
click at [31, 124] on mbsc-wheel-item "January" at bounding box center [28, 126] width 29 height 10
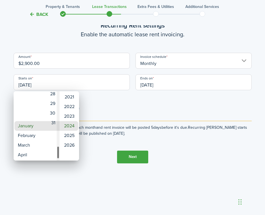
drag, startPoint x: 57, startPoint y: 98, endPoint x: 56, endPoint y: 153, distance: 55.2
click at [56, 153] on mbsc-scrollview-base "01 02 03 04 05 06 07 08 09 10 11 12 13 14 15 16 17 18 19 20 21 22 23 24 25 26 2…" at bounding box center [52, 126] width 16 height 68
type input "[DATE]"
click at [48, 126] on mbsc-wheel-item "31" at bounding box center [52, 126] width 14 height 10
click at [141, 103] on div at bounding box center [132, 107] width 355 height 305
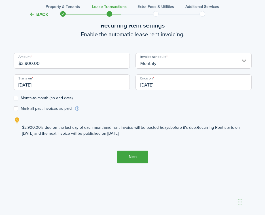
click at [16, 98] on label "Month-to-month (no end date)" at bounding box center [43, 98] width 59 height 5
click at [14, 98] on input "Month-to-month (no end date)" at bounding box center [13, 98] width 0 height 0
checkbox input "true"
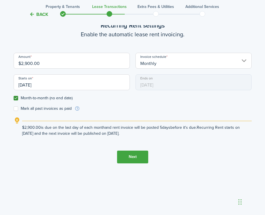
click at [129, 157] on button "Next" at bounding box center [132, 156] width 31 height 13
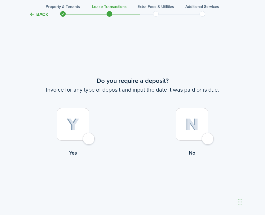
scroll to position [391, 0]
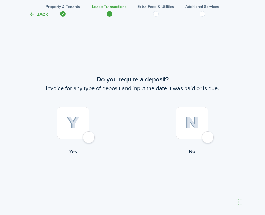
click at [204, 138] on div at bounding box center [192, 122] width 33 height 33
radio input "true"
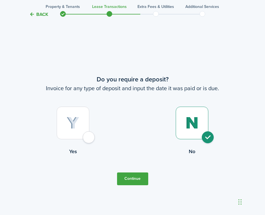
click at [131, 176] on button "Continue" at bounding box center [132, 178] width 31 height 13
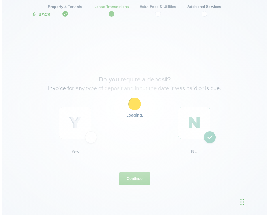
scroll to position [0, 0]
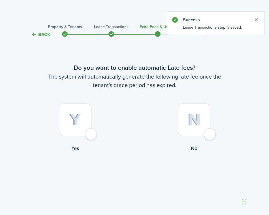
click at [90, 132] on div at bounding box center [75, 119] width 33 height 33
radio input "true"
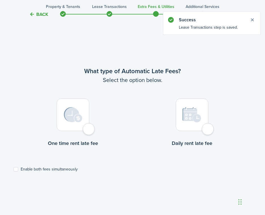
scroll to position [177, 0]
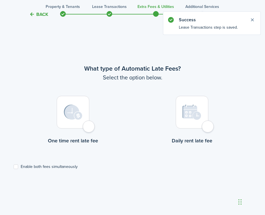
click at [86, 128] on div at bounding box center [73, 112] width 33 height 33
radio input "true"
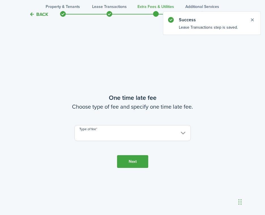
scroll to position [391, 0]
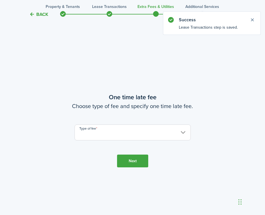
click at [118, 128] on input "Type of fee" at bounding box center [132, 132] width 116 height 16
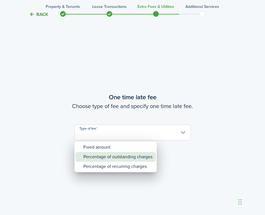
click at [104, 160] on div "Percentage of outstanding charges" at bounding box center [117, 157] width 69 height 10
type input "Percentage of outstanding charges"
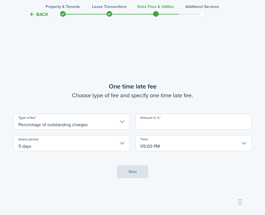
click at [141, 123] on input "Amount in %" at bounding box center [193, 122] width 116 height 16
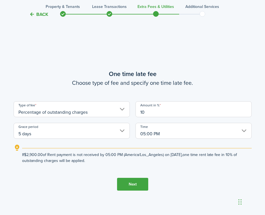
type input "10"
click at [196, 91] on lease-wizard-late-fee-onetime "One time late fee Choose type of fee and specify one time late fee. Type of fee…" at bounding box center [133, 116] width 238 height 94
click at [129, 176] on tc-wizard-step "One time late fee Choose type of fee and specify one time late fee. Type of fee…" at bounding box center [133, 129] width 238 height 215
click at [136, 182] on button "Next" at bounding box center [132, 184] width 31 height 13
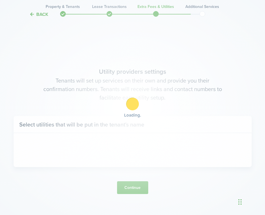
scroll to position [606, 0]
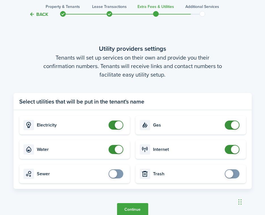
checkbox input "false"
click at [119, 148] on span at bounding box center [119, 149] width 8 height 8
click at [138, 207] on button "Continue" at bounding box center [132, 209] width 31 height 13
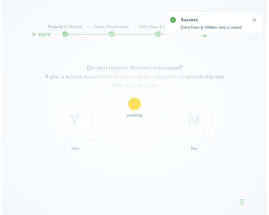
scroll to position [0, 0]
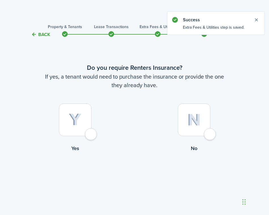
click at [91, 135] on div at bounding box center [75, 119] width 33 height 33
radio input "true"
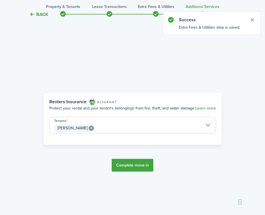
scroll to position [177, 0]
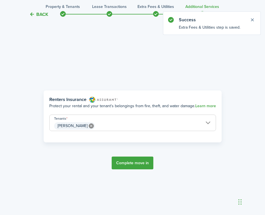
click at [128, 159] on button "Complete move in" at bounding box center [133, 162] width 42 height 13
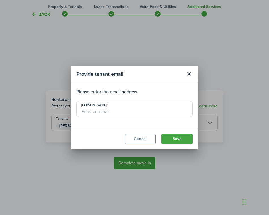
click at [102, 112] on input "[PERSON_NAME]" at bounding box center [134, 109] width 116 height 16
click at [26, 186] on div "Provide tenant email Please enter the email address [PERSON_NAME] Cancel Save" at bounding box center [134, 107] width 269 height 215
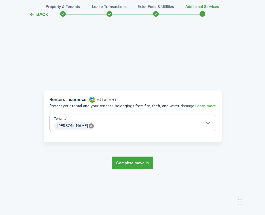
click at [129, 164] on button "Complete move in" at bounding box center [133, 162] width 42 height 13
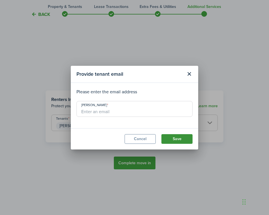
click at [171, 137] on button "Save" at bounding box center [176, 139] width 31 height 10
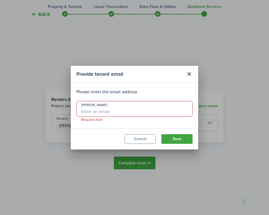
click at [86, 110] on input "[PERSON_NAME]" at bounding box center [134, 109] width 116 height 16
click at [181, 137] on button "Save" at bounding box center [176, 139] width 31 height 10
click at [104, 110] on input "[PERSON_NAME]" at bounding box center [134, 109] width 116 height 16
click at [206, 150] on div "Provide tenant email Please enter the email address [PERSON_NAME] Required fiel…" at bounding box center [134, 107] width 269 height 215
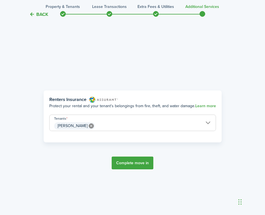
click at [121, 160] on button "Complete move in" at bounding box center [133, 162] width 42 height 13
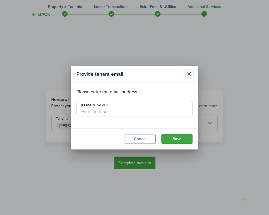
click at [190, 71] on button "Close modal" at bounding box center [189, 74] width 10 height 10
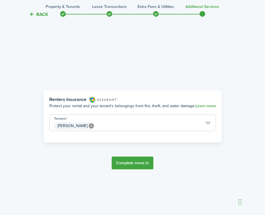
click at [206, 121] on span "[PERSON_NAME]" at bounding box center [133, 126] width 166 height 10
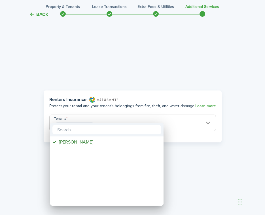
click at [143, 123] on div at bounding box center [106, 130] width 113 height 14
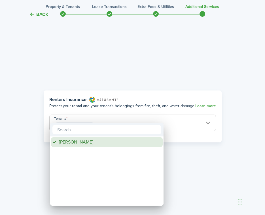
click at [73, 144] on div "[PERSON_NAME]" at bounding box center [109, 142] width 100 height 10
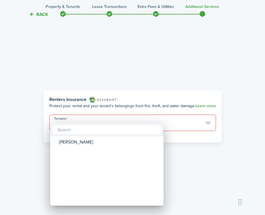
click at [214, 157] on div at bounding box center [132, 107] width 355 height 305
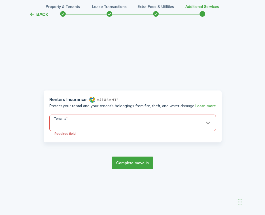
click at [208, 125] on span at bounding box center [133, 126] width 166 height 10
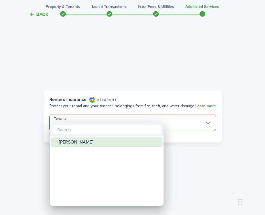
click at [81, 143] on div "[PERSON_NAME]" at bounding box center [109, 142] width 100 height 10
type input "[PERSON_NAME]"
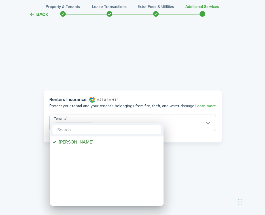
click at [225, 182] on div at bounding box center [132, 107] width 355 height 305
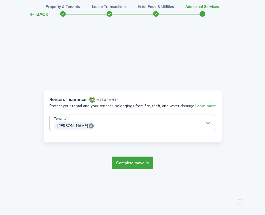
click at [140, 163] on button "Complete move in" at bounding box center [133, 162] width 42 height 13
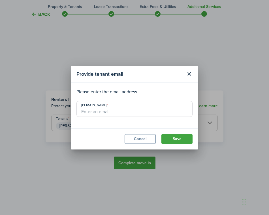
click at [115, 112] on input "[PERSON_NAME]" at bounding box center [134, 109] width 116 height 16
type input "[EMAIL_ADDRESS][DOMAIN_NAME]"
click at [174, 135] on button "Save" at bounding box center [176, 139] width 31 height 10
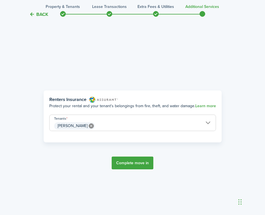
click at [127, 163] on button "Complete move in" at bounding box center [133, 162] width 42 height 13
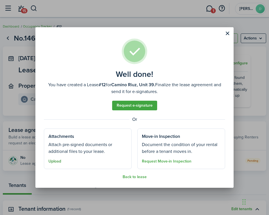
click at [52, 162] on button "Upload" at bounding box center [54, 161] width 13 height 5
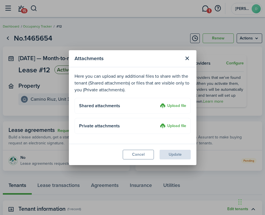
click at [170, 124] on label "Upload file" at bounding box center [173, 126] width 26 height 7
click at [158, 123] on input "Upload file" at bounding box center [158, 123] width 0 height 0
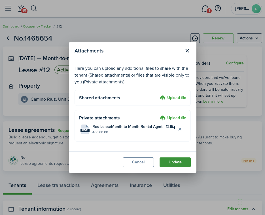
click at [171, 161] on button "Update" at bounding box center [174, 162] width 31 height 10
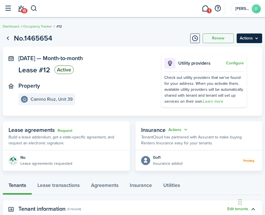
click at [246, 38] on menu-btn "Actions" at bounding box center [248, 38] width 25 height 10
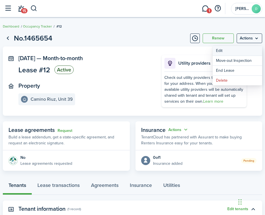
click at [222, 48] on button "Edit" at bounding box center [237, 51] width 50 height 10
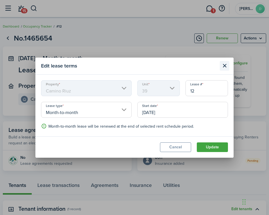
click at [224, 63] on button "Close modal" at bounding box center [225, 66] width 10 height 10
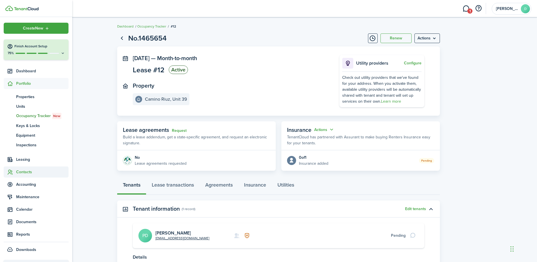
click at [28, 172] on span "Contacts" at bounding box center [42, 172] width 52 height 6
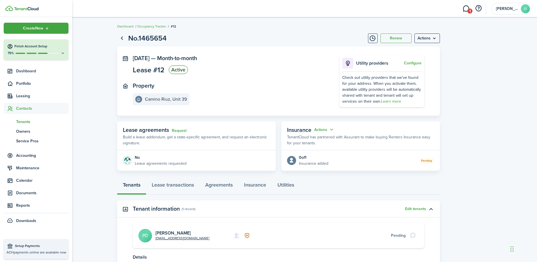
click at [26, 121] on span "Tenants" at bounding box center [42, 122] width 52 height 6
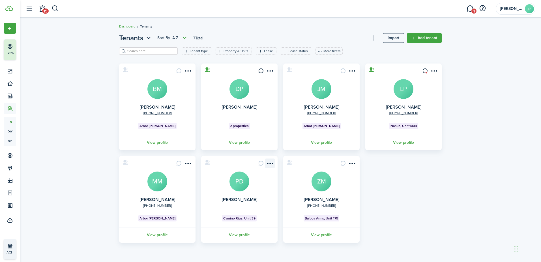
click at [268, 161] on menu-btn-icon "Open menu" at bounding box center [270, 163] width 10 height 10
click at [244, 194] on link "Move in" at bounding box center [250, 196] width 50 height 10
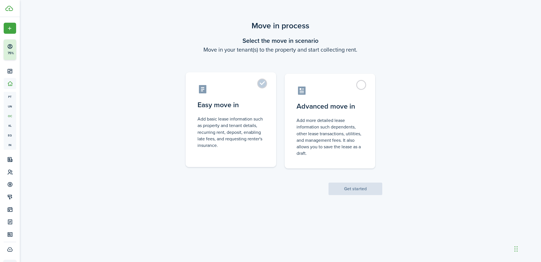
click at [262, 85] on label "Easy move in Add basic lease information such as property and tenant details, r…" at bounding box center [231, 119] width 91 height 95
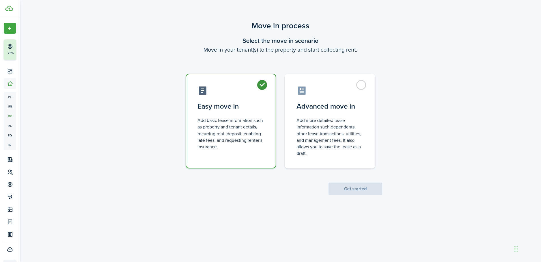
radio input "true"
click at [343, 185] on button "Get started" at bounding box center [356, 188] width 54 height 12
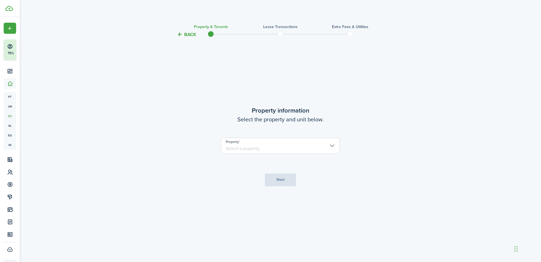
click at [328, 145] on input "Property" at bounding box center [280, 146] width 119 height 16
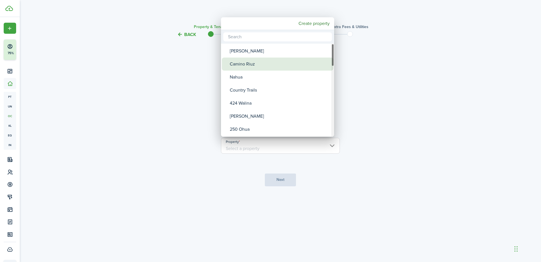
click at [263, 64] on div "Camino Riuz" at bounding box center [280, 63] width 100 height 13
type input "Camino Riuz"
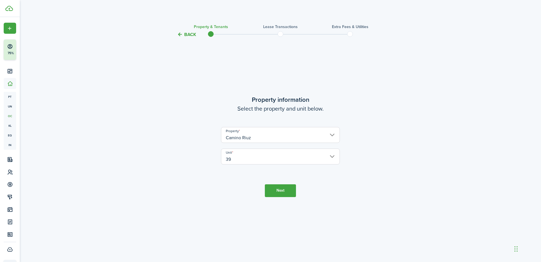
click at [283, 192] on button "Next" at bounding box center [280, 190] width 31 height 13
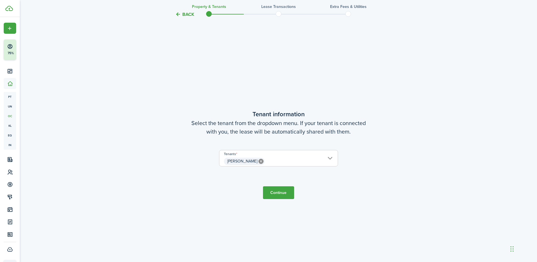
scroll to position [224, 0]
click at [281, 190] on button "Continue" at bounding box center [278, 191] width 31 height 13
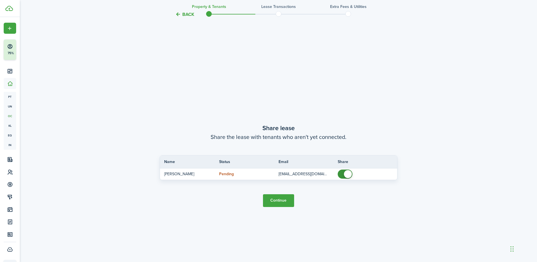
scroll to position [485, 0]
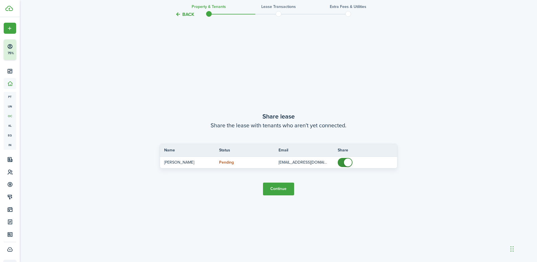
click at [281, 188] on button "Continue" at bounding box center [278, 188] width 31 height 13
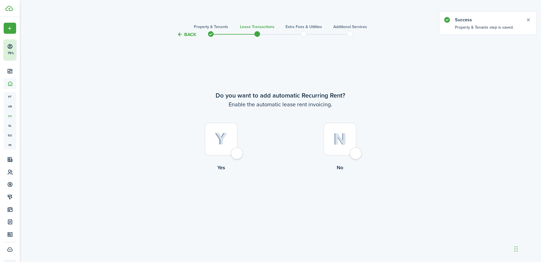
click at [238, 155] on div at bounding box center [221, 139] width 33 height 33
radio input "true"
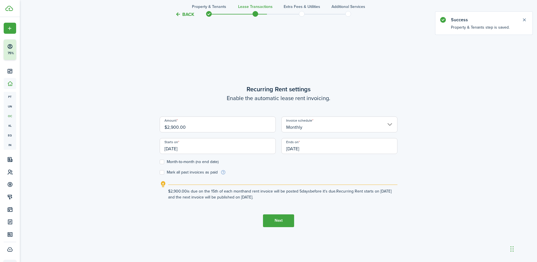
scroll to position [224, 0]
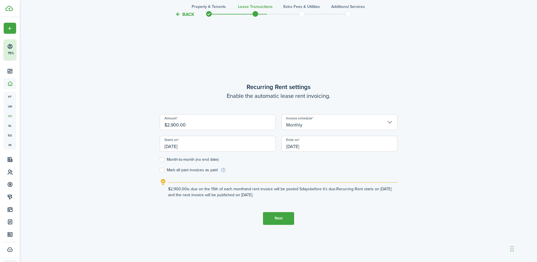
click at [164, 159] on label "Month-to-month (no end date)" at bounding box center [189, 159] width 59 height 5
click at [160, 159] on input "Month-to-month (no end date)" at bounding box center [159, 159] width 0 height 0
checkbox input "true"
click at [163, 167] on div "Mark all past invoices as paid" at bounding box center [193, 169] width 66 height 5
click at [161, 171] on label "Mark all past invoices as paid" at bounding box center [189, 170] width 58 height 5
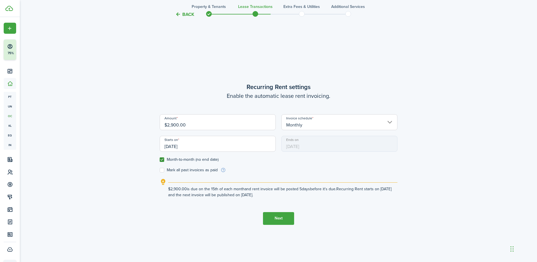
click at [160, 170] on input "Mark all past invoices as paid" at bounding box center [159, 170] width 0 height 0
checkbox input "true"
drag, startPoint x: 277, startPoint y: 219, endPoint x: 252, endPoint y: 192, distance: 37.1
click at [252, 192] on tc-wizard-step "Recurring Rent settings Enable the automatic lease rent invoicing. Amount $2,90…" at bounding box center [279, 153] width 238 height 262
drag, startPoint x: 192, startPoint y: 148, endPoint x: 154, endPoint y: 146, distance: 38.0
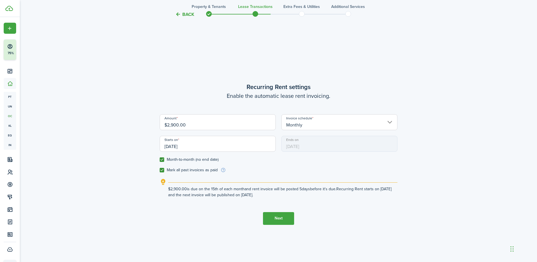
click at [154, 146] on div "Back Property & Tenants Lease Transactions Extra fees & Utilities Additional Se…" at bounding box center [278, 40] width 328 height 488
click at [162, 146] on input "[DATE]" at bounding box center [218, 144] width 116 height 16
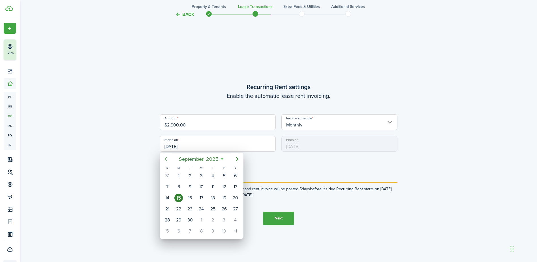
click at [168, 158] on icon "Previous page" at bounding box center [166, 158] width 7 height 7
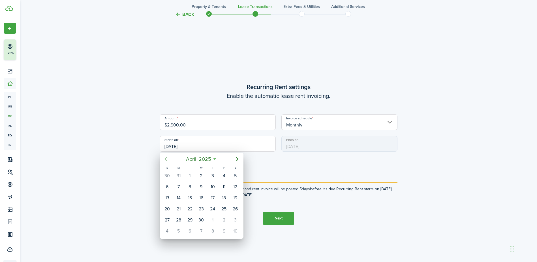
click at [168, 158] on icon "Previous page" at bounding box center [166, 158] width 7 height 7
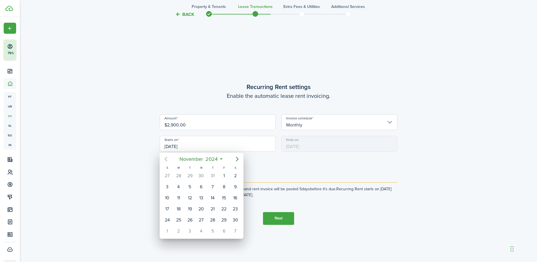
click at [168, 158] on icon "Previous page" at bounding box center [166, 158] width 7 height 7
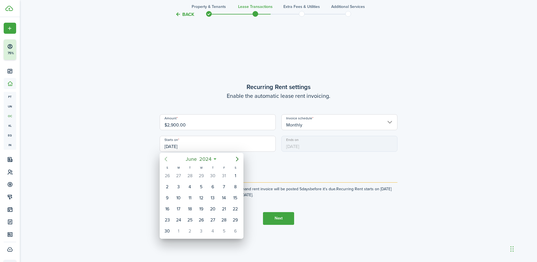
click at [168, 158] on icon "Previous page" at bounding box center [166, 158] width 7 height 7
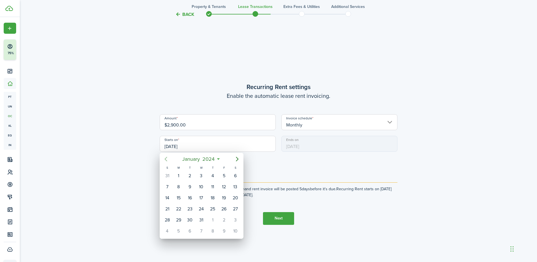
click at [168, 158] on icon "Previous page" at bounding box center [166, 158] width 7 height 7
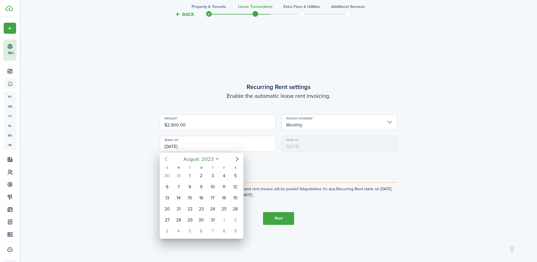
click at [168, 158] on icon "Previous page" at bounding box center [166, 158] width 7 height 7
click at [162, 159] on mbsc-button "Previous page" at bounding box center [165, 158] width 11 height 11
click at [197, 145] on div at bounding box center [269, 131] width 628 height 352
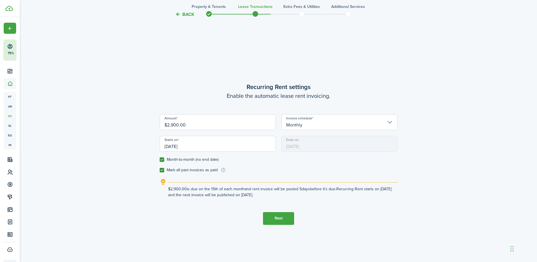
click at [187, 146] on input "[DATE]" at bounding box center [218, 144] width 116 height 16
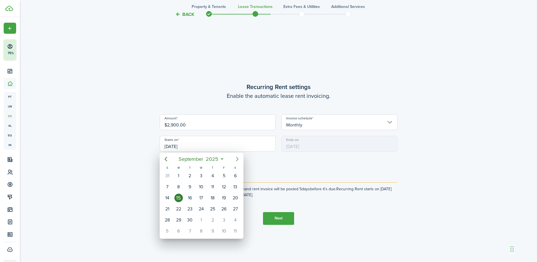
click at [235, 161] on icon "Next page" at bounding box center [237, 158] width 7 height 7
click at [203, 174] on div "1" at bounding box center [201, 175] width 8 height 8
type input "[DATE]"
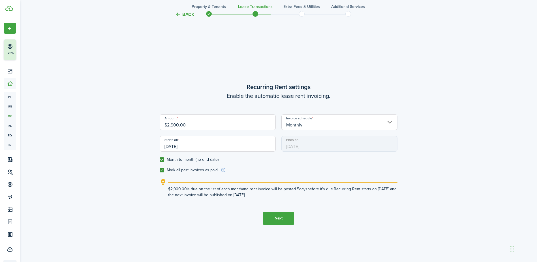
click at [274, 215] on button "Next" at bounding box center [278, 218] width 31 height 13
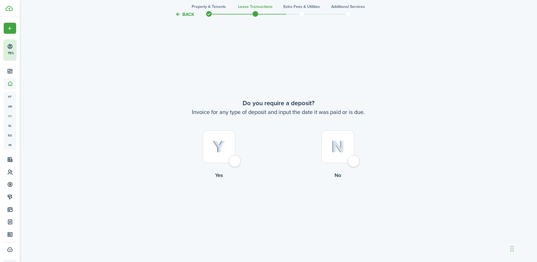
scroll to position [485, 0]
click at [354, 163] on div at bounding box center [338, 146] width 33 height 33
radio input "true"
click at [272, 204] on button "Continue" at bounding box center [278, 202] width 31 height 13
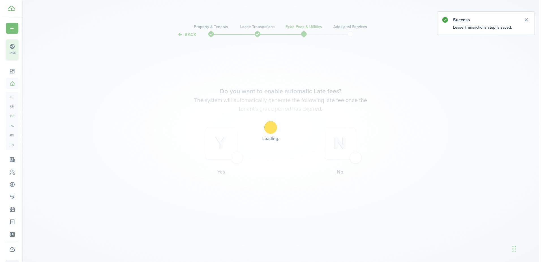
scroll to position [0, 0]
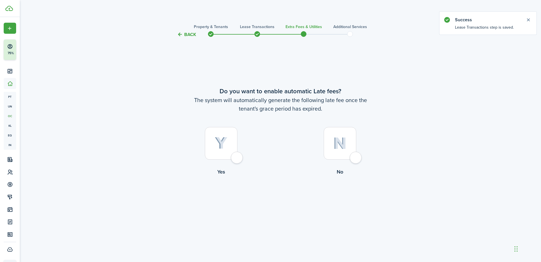
click at [232, 159] on div at bounding box center [221, 143] width 33 height 33
radio input "true"
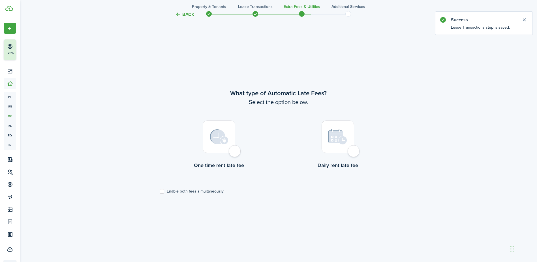
scroll to position [224, 0]
click at [235, 152] on div at bounding box center [219, 135] width 33 height 33
radio input "true"
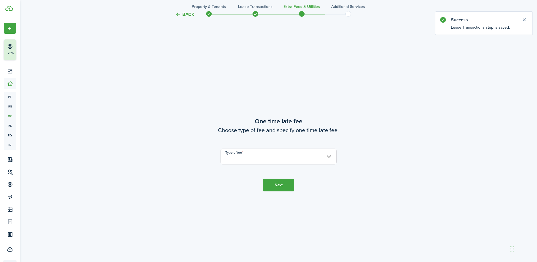
scroll to position [485, 0]
click at [293, 159] on input "Type of fee" at bounding box center [279, 156] width 116 height 16
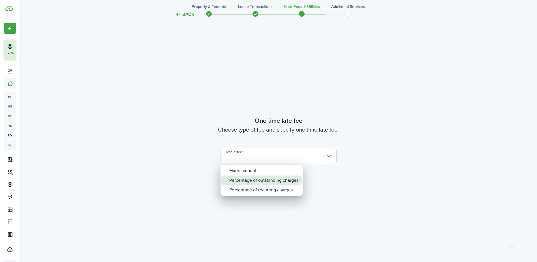
click at [255, 178] on div "Percentage of outstanding charges" at bounding box center [263, 180] width 69 height 10
type input "Percentage of outstanding charges"
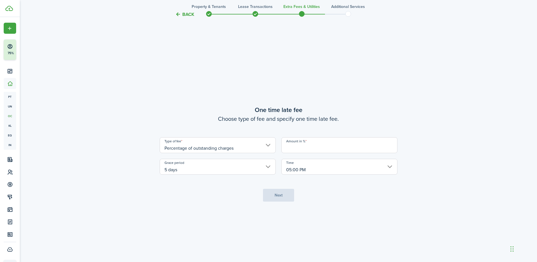
click at [308, 150] on input "Amount in %" at bounding box center [339, 145] width 116 height 16
type input "10"
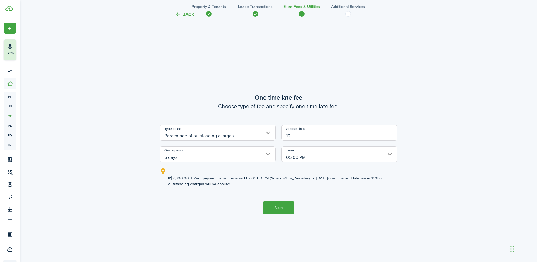
click at [270, 206] on button "Next" at bounding box center [278, 207] width 31 height 13
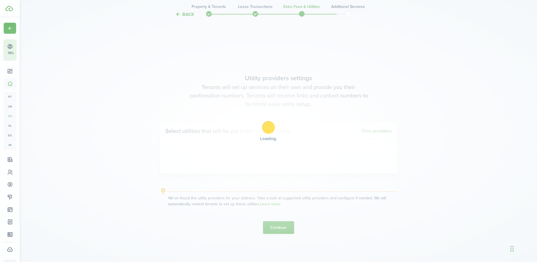
scroll to position [747, 0]
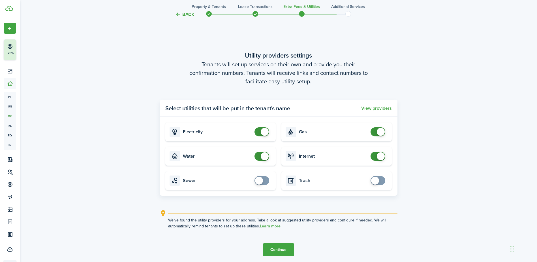
click at [282, 249] on button "Continue" at bounding box center [278, 249] width 31 height 13
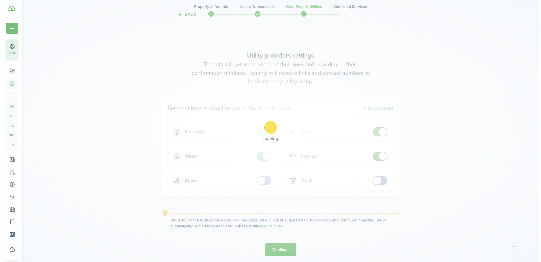
scroll to position [0, 0]
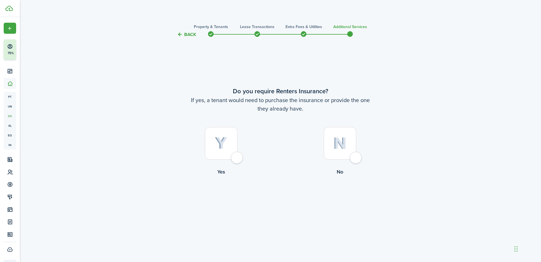
click at [235, 155] on div at bounding box center [221, 143] width 33 height 33
radio input "true"
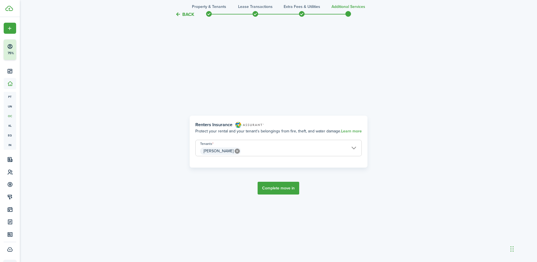
scroll to position [224, 0]
click at [275, 186] on button "Complete move in" at bounding box center [279, 186] width 42 height 13
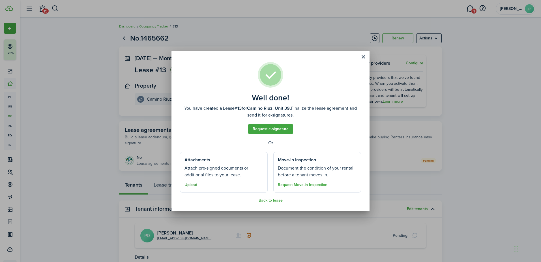
click at [192, 184] on button "Upload" at bounding box center [191, 184] width 13 height 5
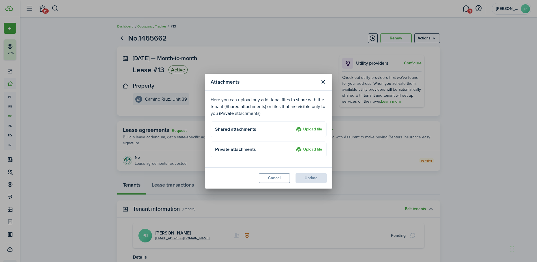
click at [312, 128] on label "Upload file" at bounding box center [309, 129] width 26 height 7
click at [294, 126] on input "Upload file" at bounding box center [294, 126] width 0 height 0
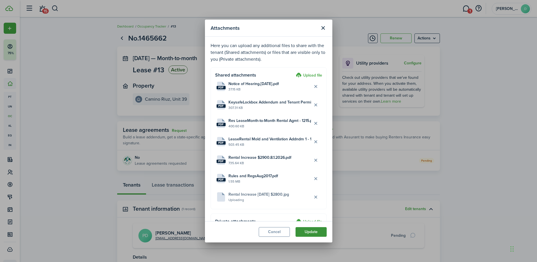
click at [308, 231] on button "Update" at bounding box center [311, 232] width 31 height 10
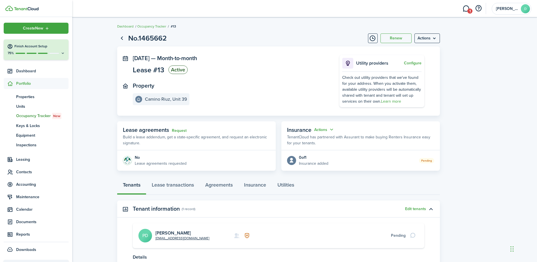
click at [10, 84] on icon at bounding box center [10, 84] width 6 height 6
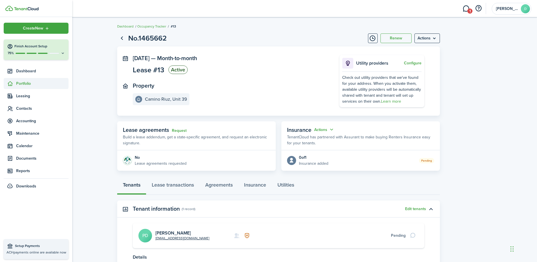
click at [10, 84] on icon at bounding box center [10, 84] width 6 height 6
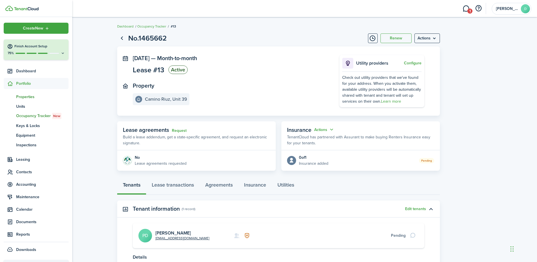
click at [24, 95] on span "Properties" at bounding box center [42, 97] width 52 height 6
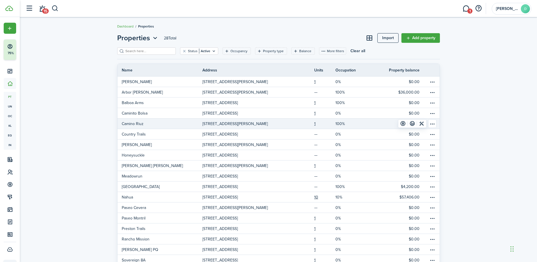
click at [139, 123] on p "Camino Riuz" at bounding box center [133, 124] width 22 height 6
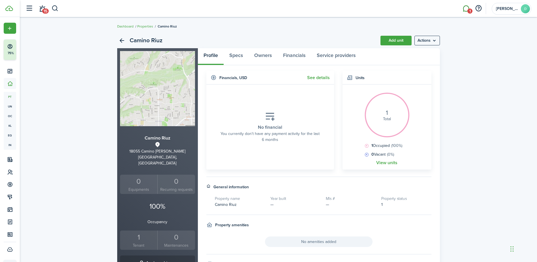
click at [466, 10] on link "1" at bounding box center [466, 8] width 11 height 14
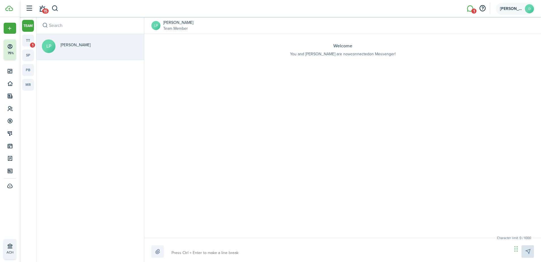
click at [507, 8] on span "[PERSON_NAME]" at bounding box center [511, 9] width 23 height 4
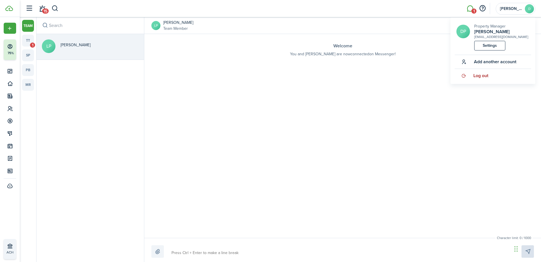
click at [485, 74] on span "Log out" at bounding box center [481, 75] width 15 height 5
